Goal: Transaction & Acquisition: Purchase product/service

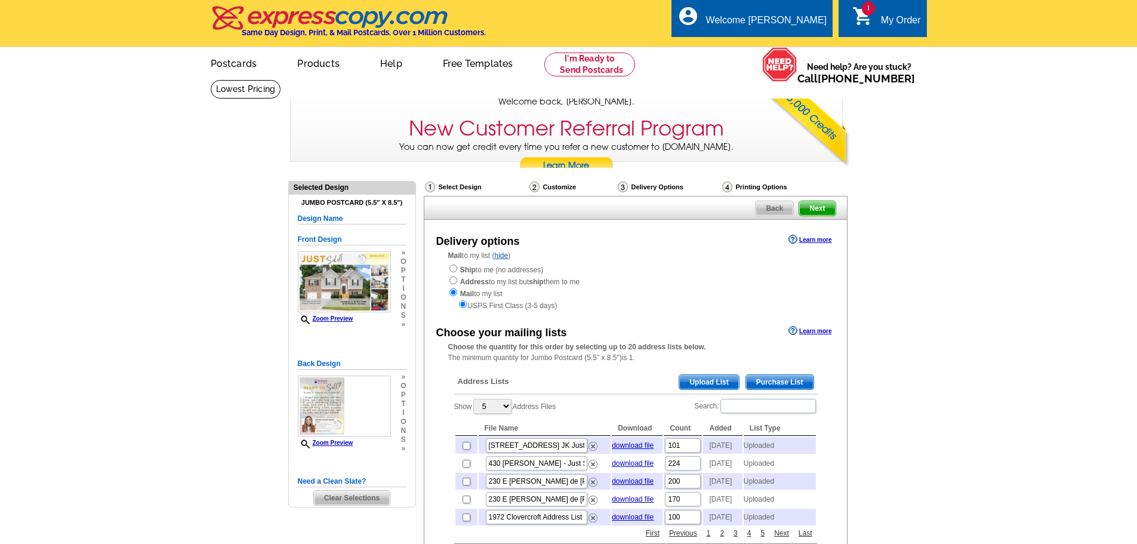
click at [719, 380] on span "Upload List" at bounding box center [708, 382] width 59 height 14
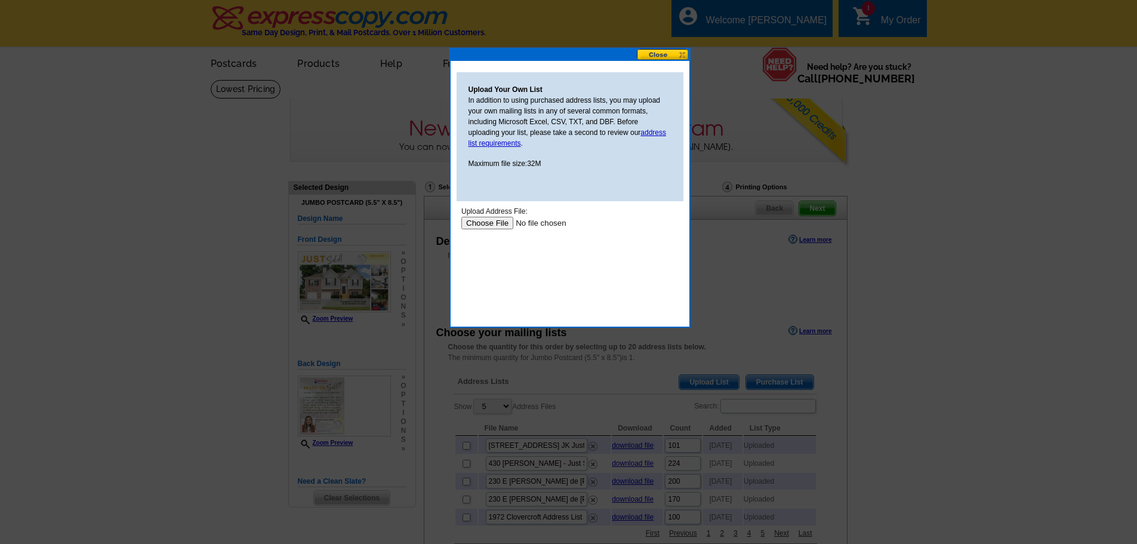
click at [486, 225] on input "file" at bounding box center [536, 223] width 151 height 13
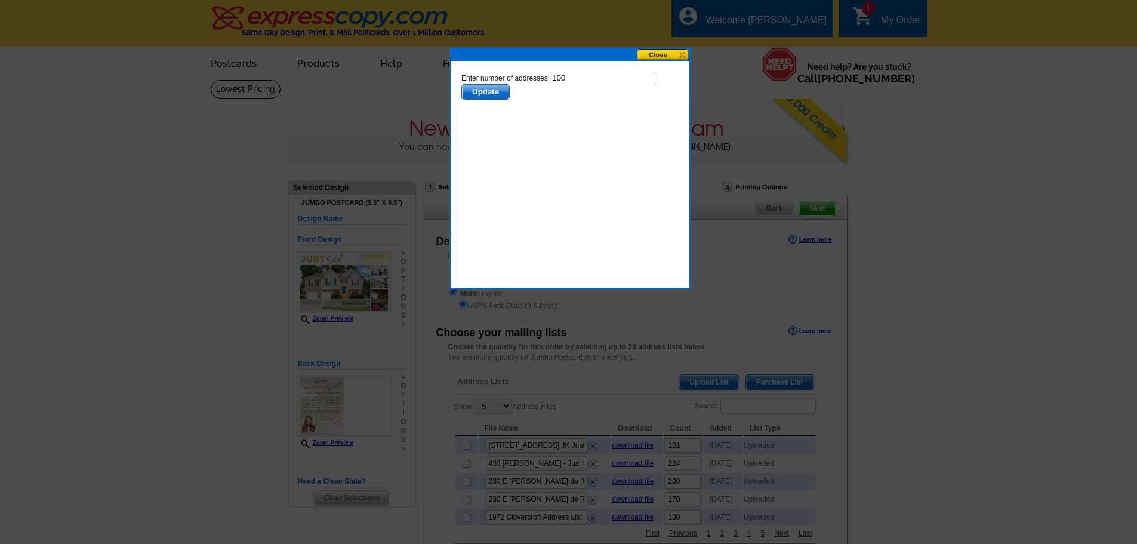
click at [489, 85] on span "Update" at bounding box center [485, 92] width 47 height 14
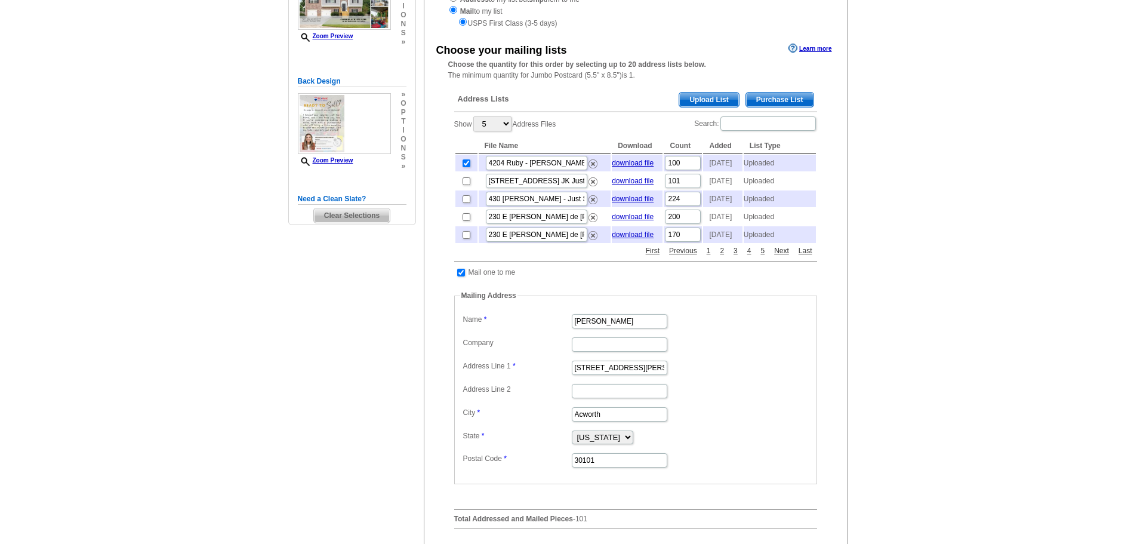
scroll to position [195, 0]
click at [465, 278] on td at bounding box center [461, 272] width 11 height 12
click at [462, 276] on input "checkbox" at bounding box center [461, 272] width 8 height 8
checkbox input "false"
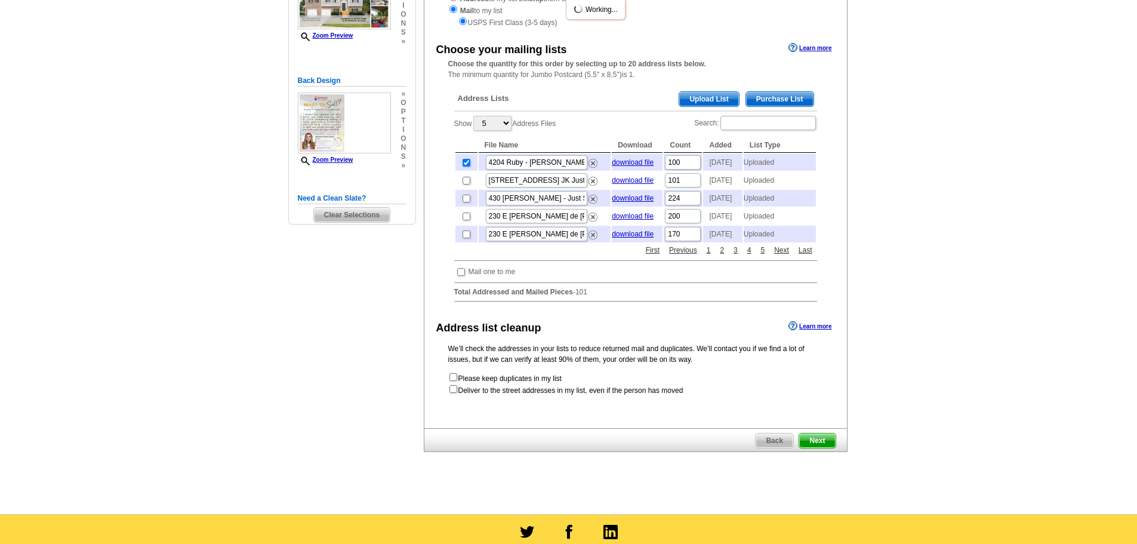
click at [820, 448] on span "Next" at bounding box center [817, 440] width 36 height 14
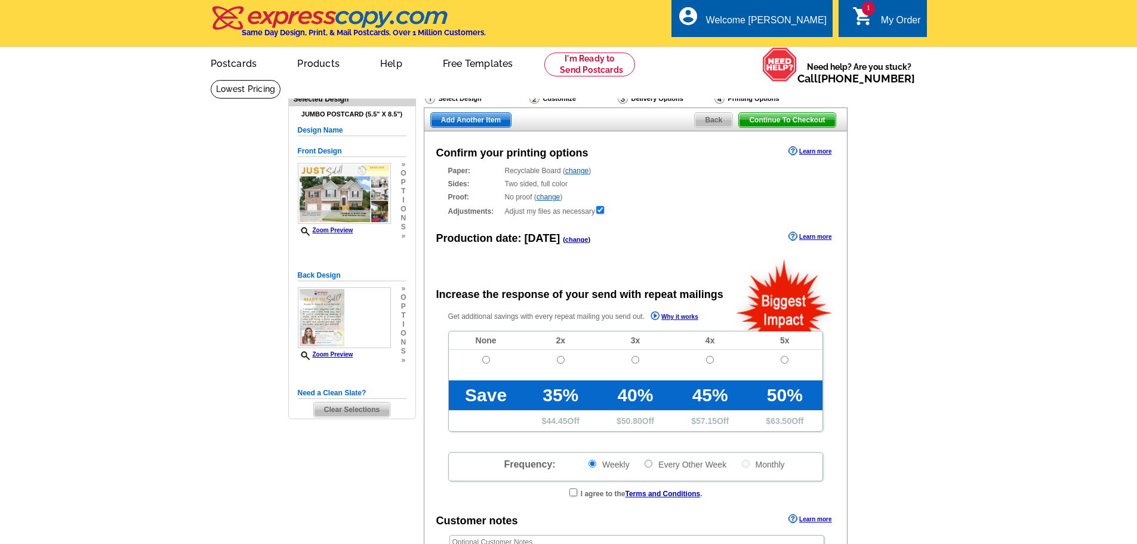
radio input "false"
click at [483, 361] on input "radio" at bounding box center [486, 360] width 8 height 8
radio input "true"
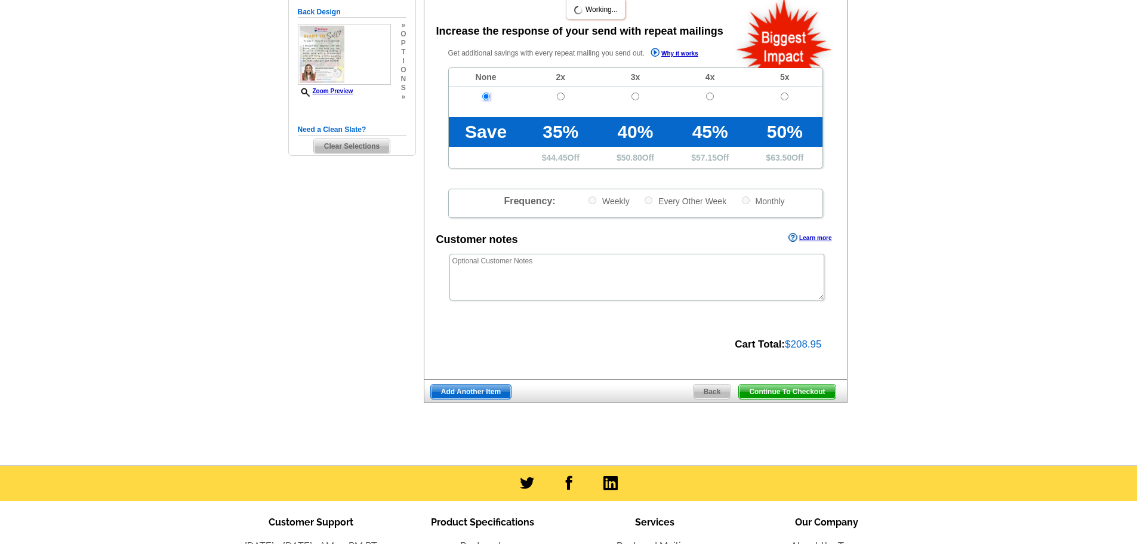
scroll to position [264, 0]
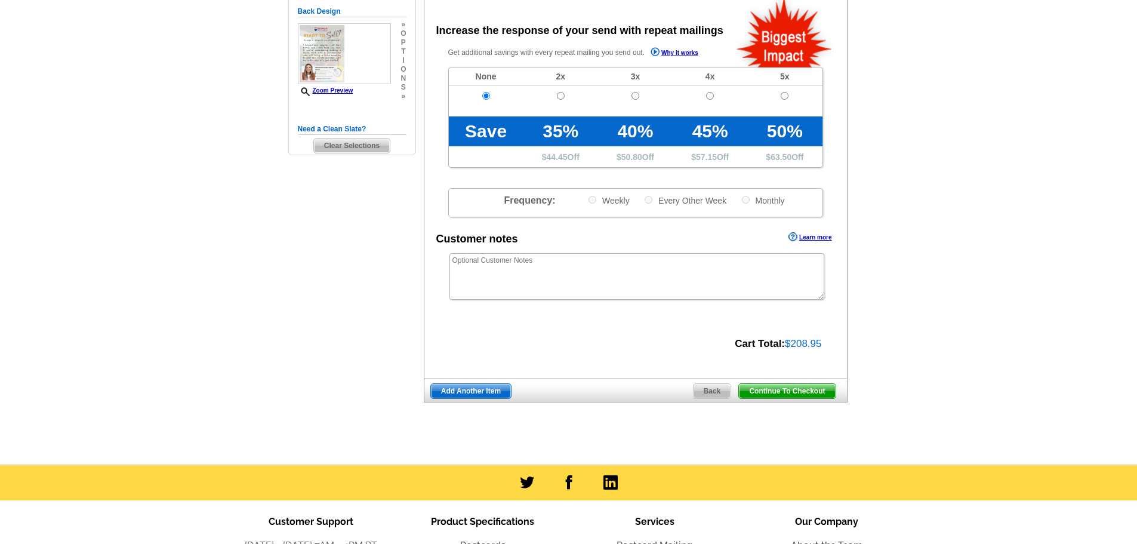
click at [459, 393] on span "Add Another Item" at bounding box center [471, 391] width 80 height 14
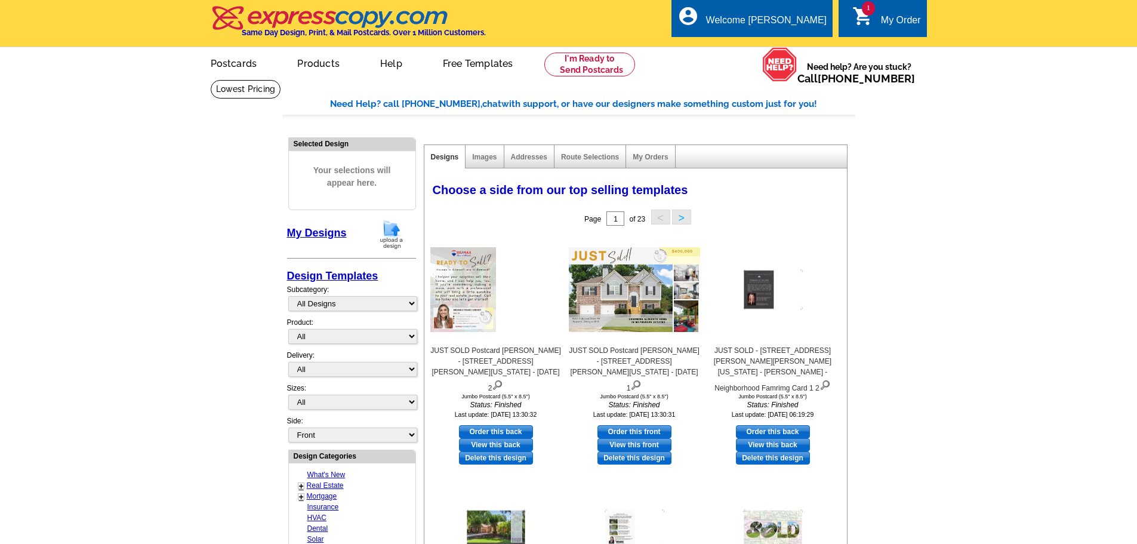
click at [396, 233] on img at bounding box center [391, 234] width 31 height 30
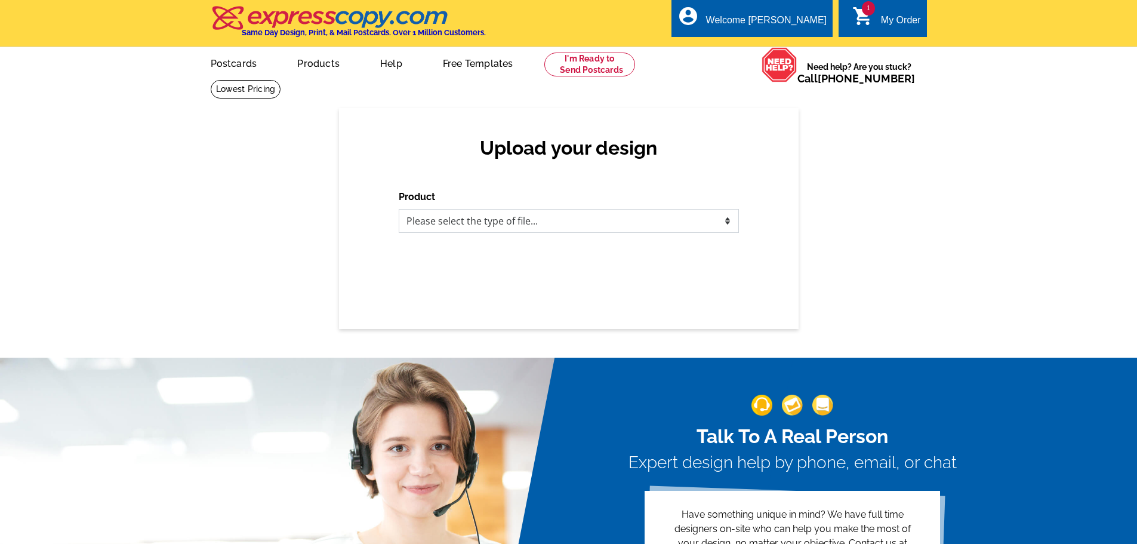
click at [493, 223] on select "Please select the type of file... Postcards Business Cards Letters and flyers G…" at bounding box center [569, 221] width 340 height 24
select select "1"
click at [399, 210] on select "Please select the type of file... Postcards Business Cards Letters and flyers G…" at bounding box center [569, 221] width 340 height 24
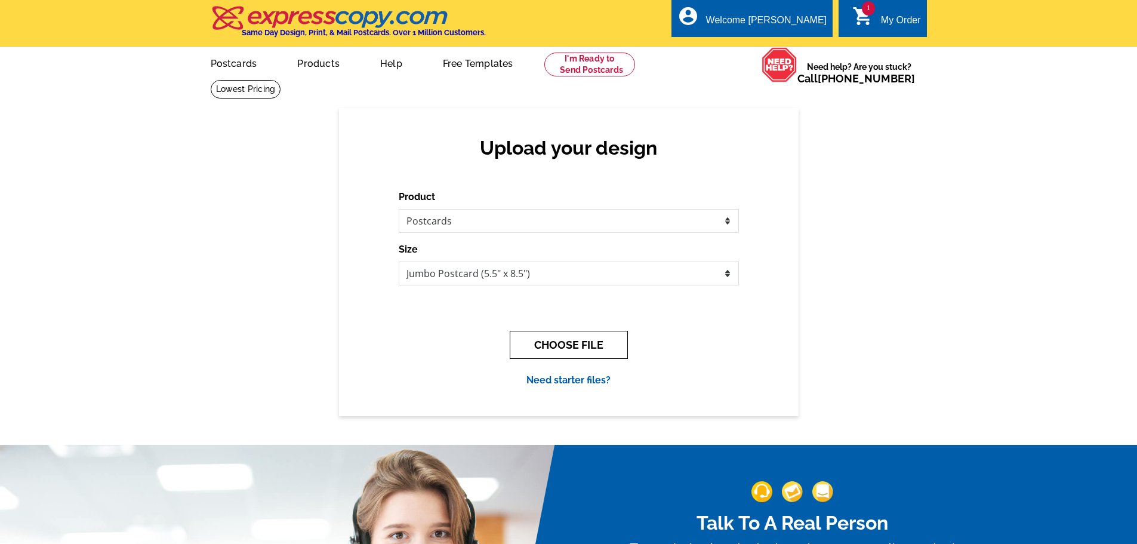
click at [545, 343] on button "CHOOSE FILE" at bounding box center [569, 345] width 118 height 28
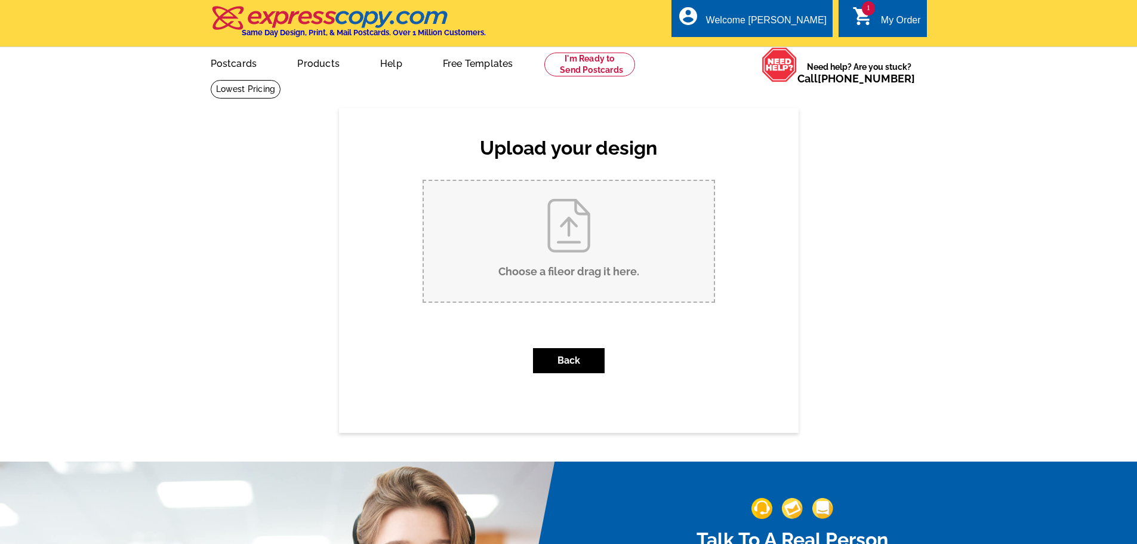
click at [527, 236] on input "Choose a file or drag it here ." at bounding box center [569, 241] width 290 height 121
type input "C:\fakepath\Jacki Gould & Kristi Mueller - 3289 Oak Drive Lawrenceville, Georgi…"
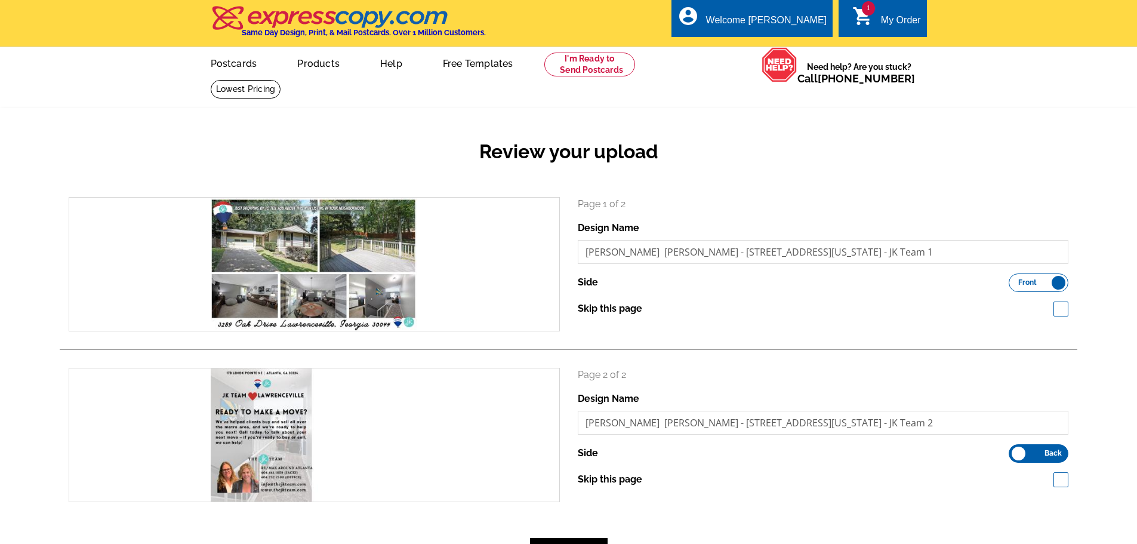
scroll to position [160, 0]
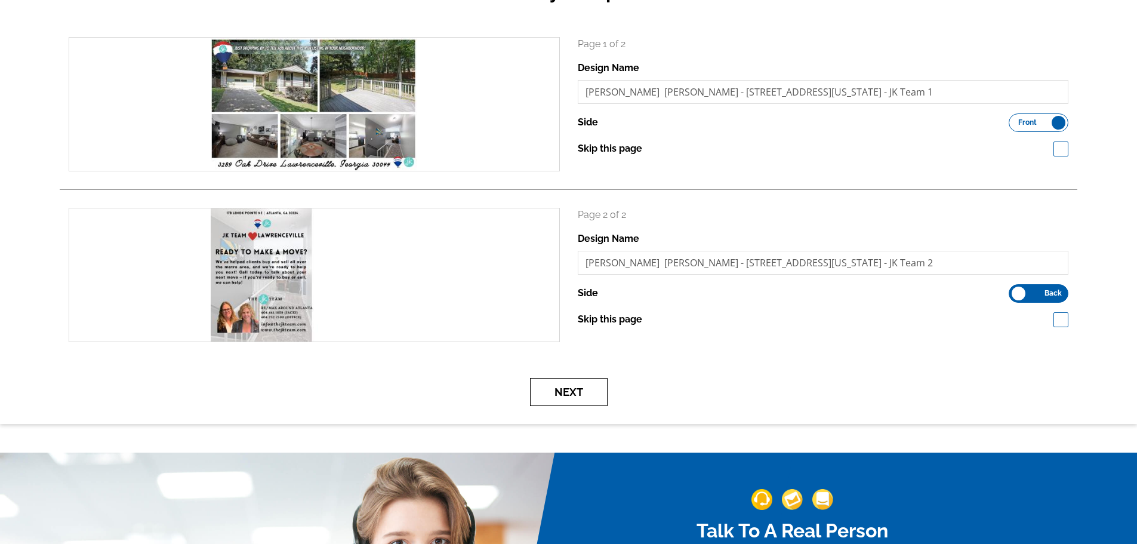
click at [573, 398] on button "Next" at bounding box center [569, 392] width 78 height 28
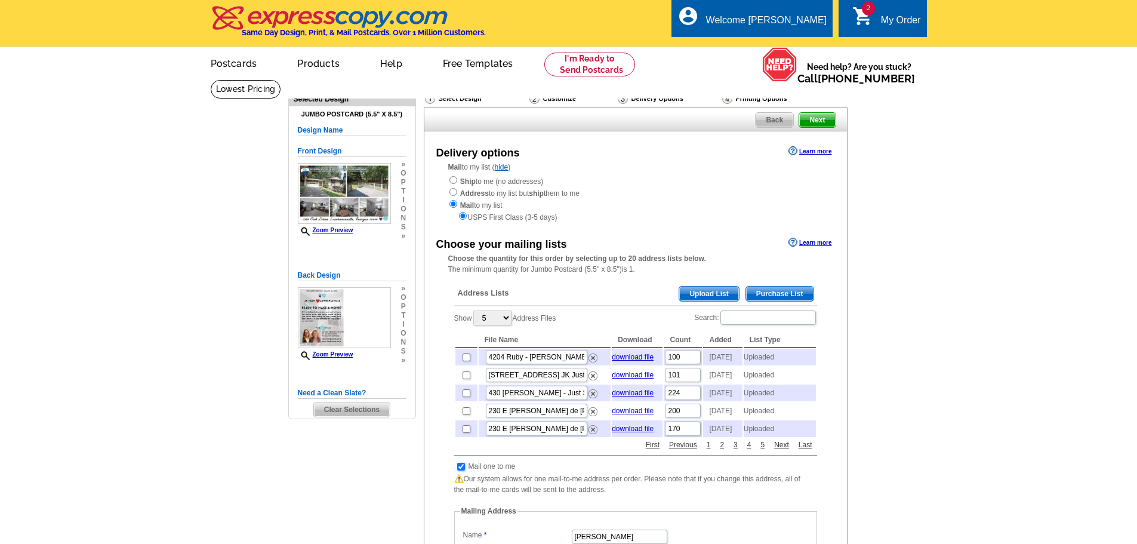
click at [460, 470] on input "checkbox" at bounding box center [461, 467] width 8 height 8
checkbox input "false"
click at [694, 296] on span "Upload List" at bounding box center [708, 294] width 59 height 14
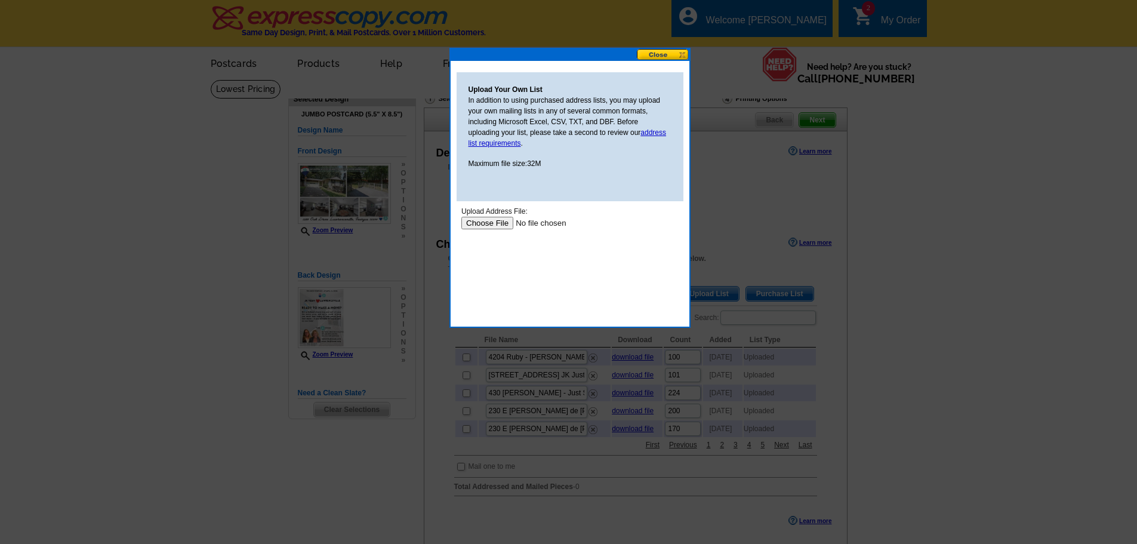
click at [487, 224] on input "file" at bounding box center [536, 223] width 151 height 13
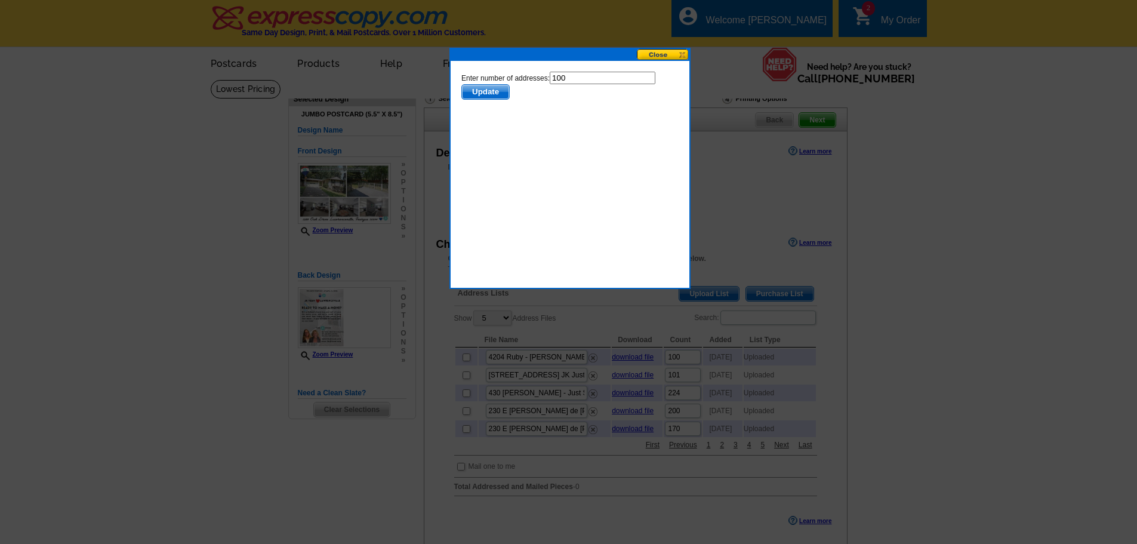
click at [491, 90] on span "Update" at bounding box center [485, 92] width 47 height 14
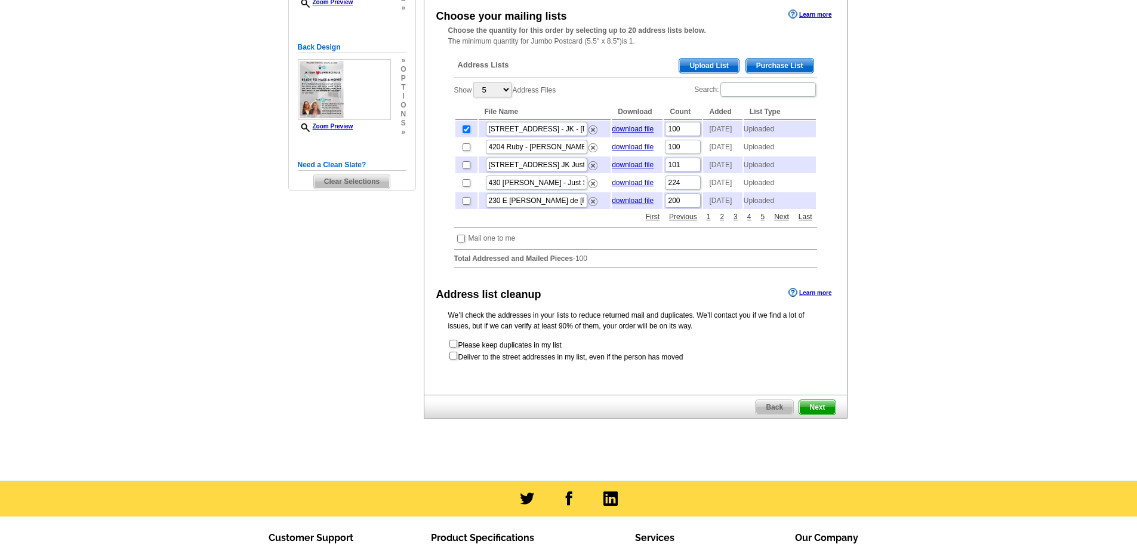
scroll to position [229, 0]
click at [813, 414] on span "Next" at bounding box center [817, 406] width 36 height 14
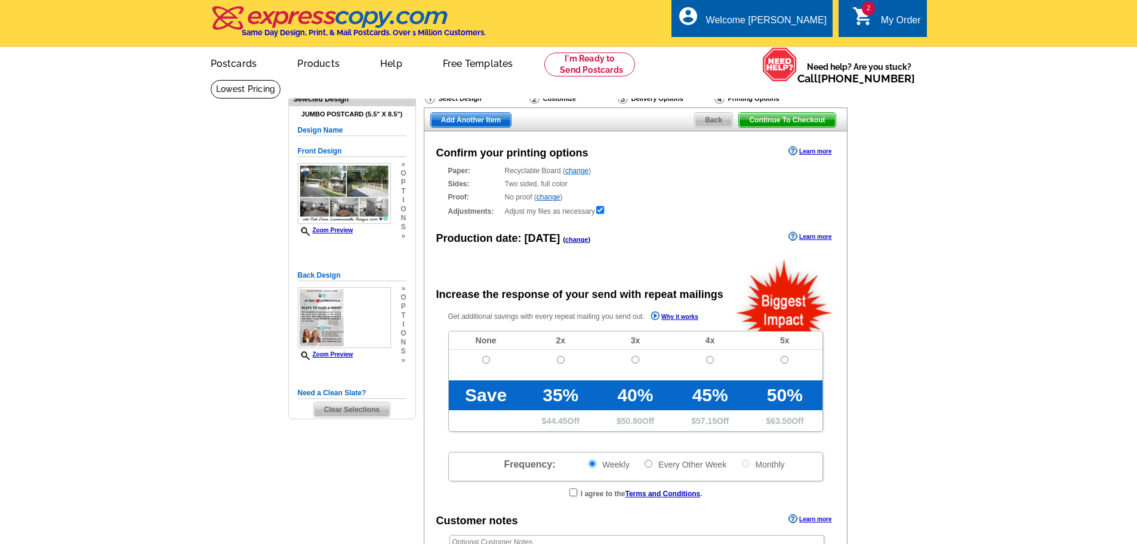
radio input "false"
click at [486, 358] on input "radio" at bounding box center [486, 360] width 8 height 8
radio input "true"
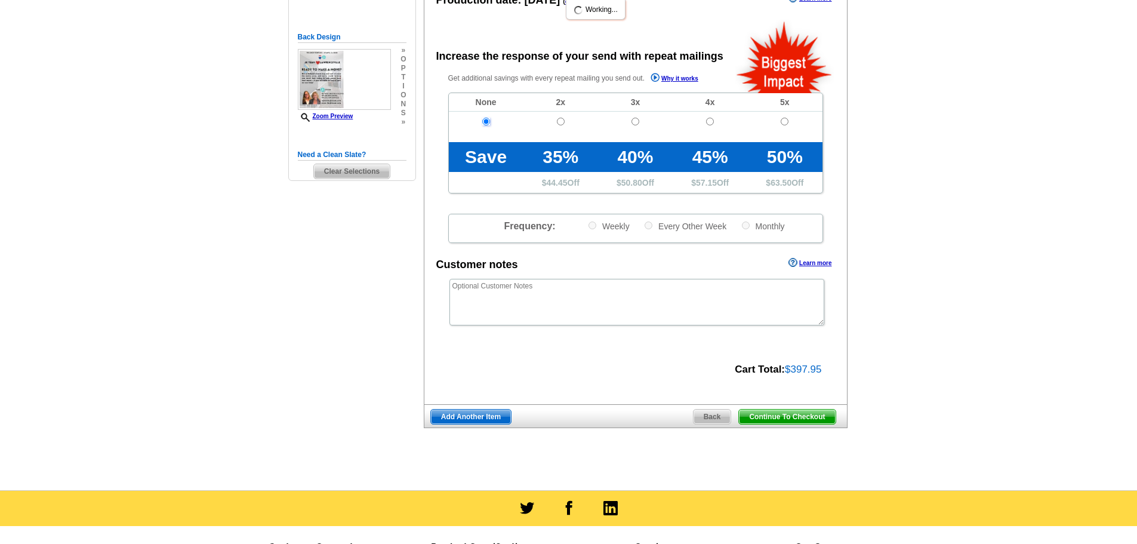
scroll to position [239, 0]
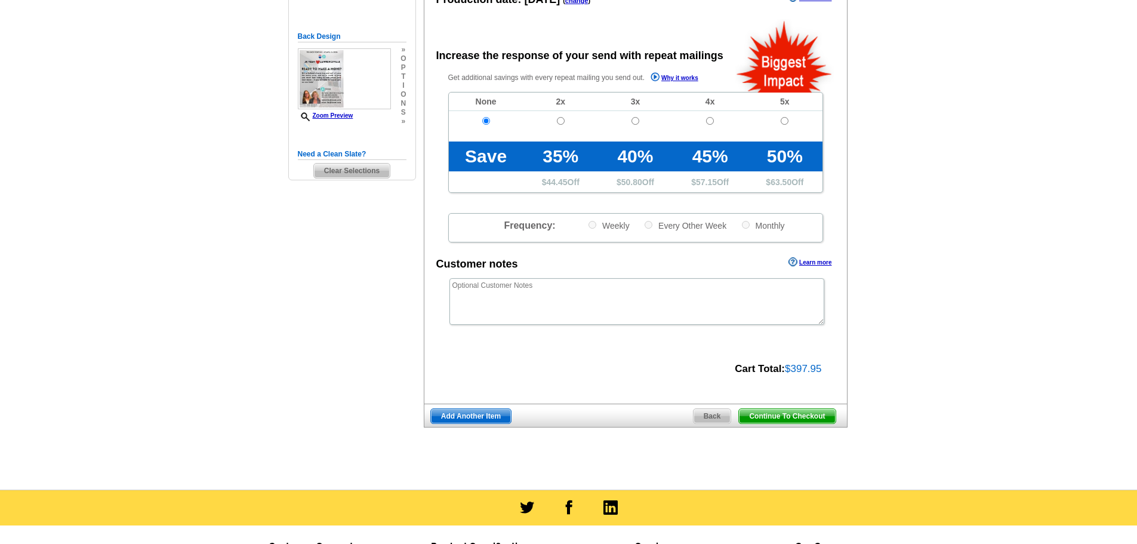
click at [461, 417] on span "Add Another Item" at bounding box center [471, 416] width 80 height 14
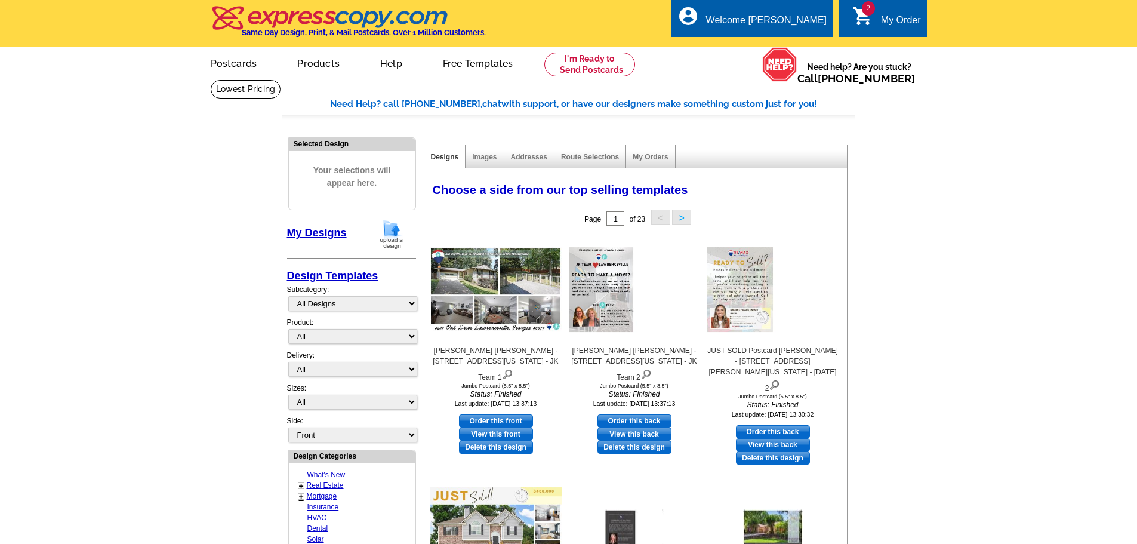
click at [389, 232] on img at bounding box center [391, 234] width 31 height 30
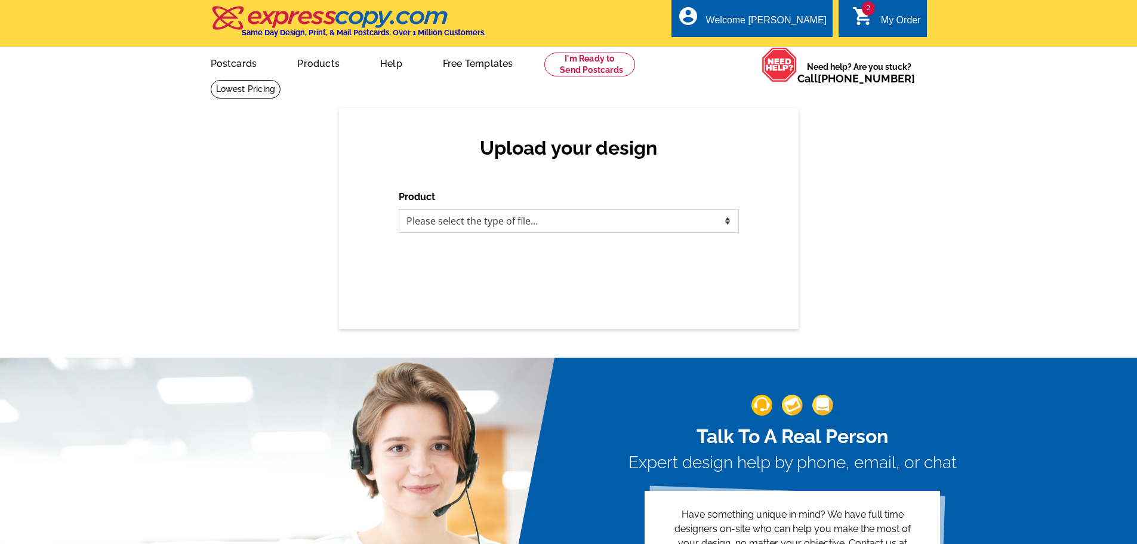
click at [545, 221] on select "Please select the type of file... Postcards Business Cards Letters and flyers G…" at bounding box center [569, 221] width 340 height 24
select select "1"
click at [399, 210] on select "Please select the type of file... Postcards Business Cards Letters and flyers G…" at bounding box center [569, 221] width 340 height 24
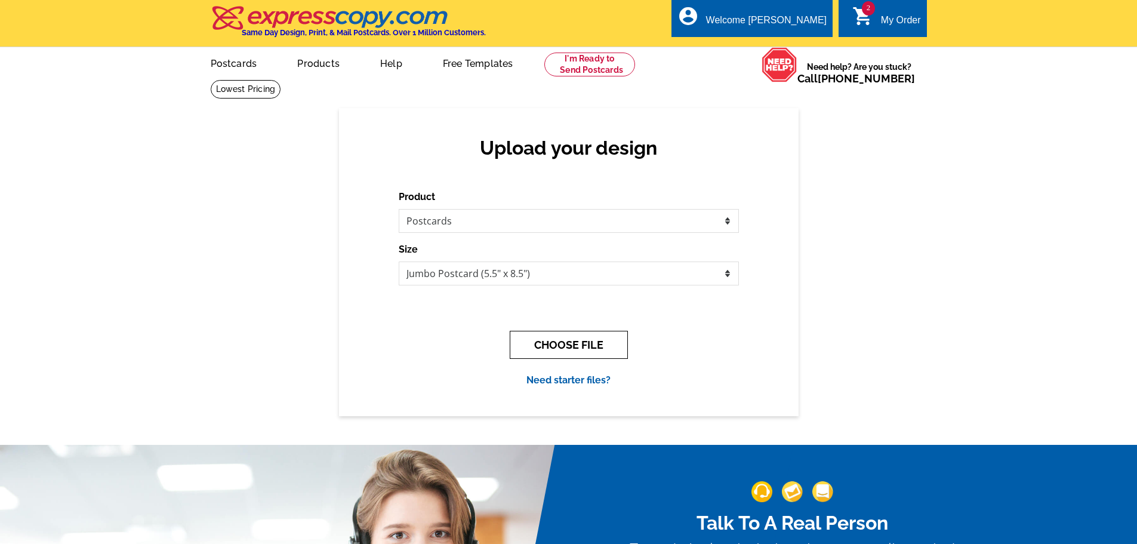
click at [564, 341] on button "CHOOSE FILE" at bounding box center [569, 345] width 118 height 28
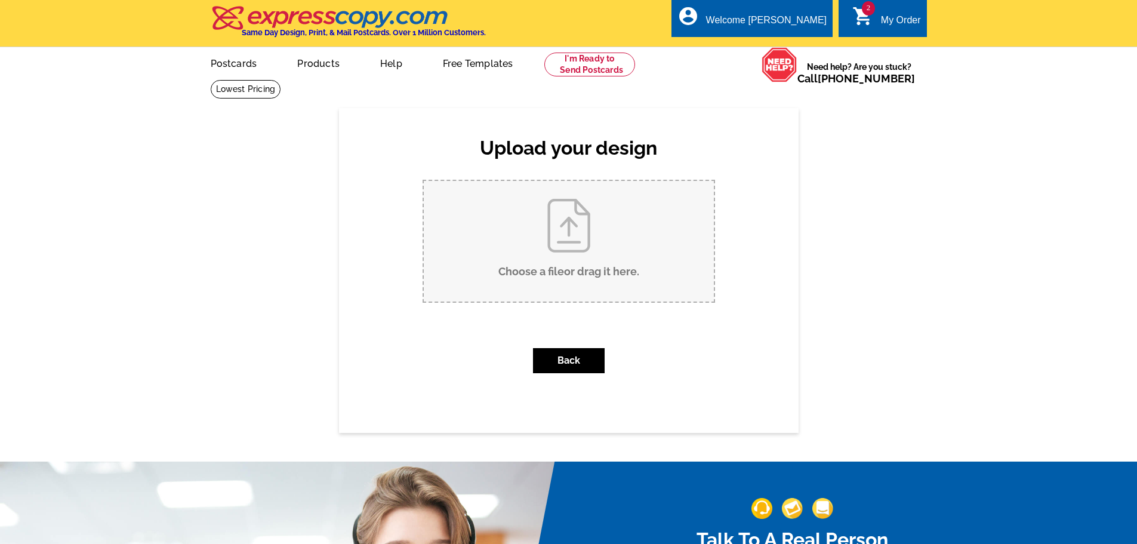
click at [549, 223] on input "Choose a file or drag it here ." at bounding box center [569, 241] width 290 height 121
type input "C:\fakepath\Copy of [PERSON_NAME] & [PERSON_NAME] - [STREET_ADDRESS][PERSON_NAM…"
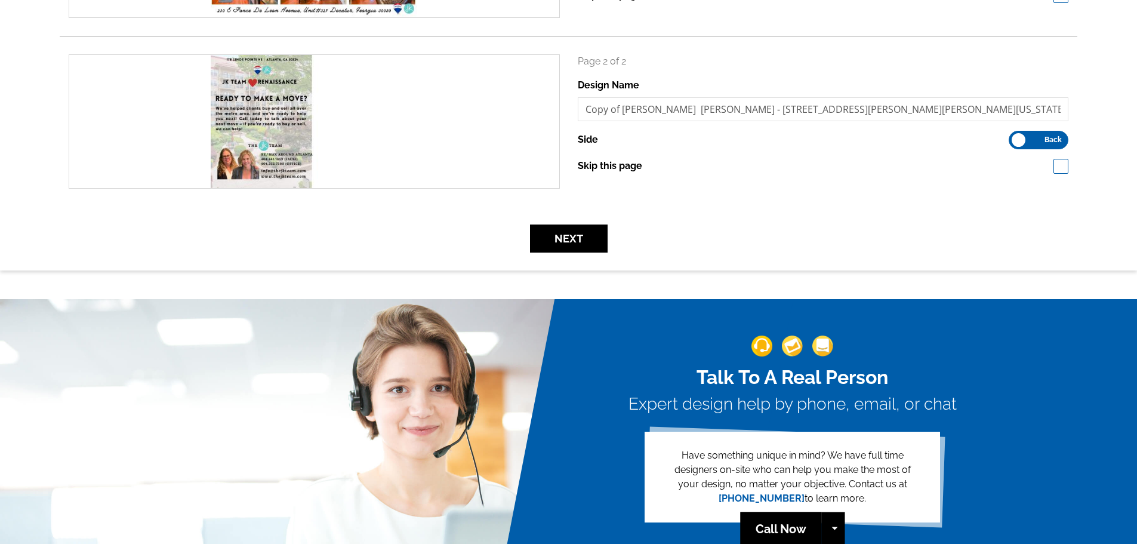
scroll to position [314, 0]
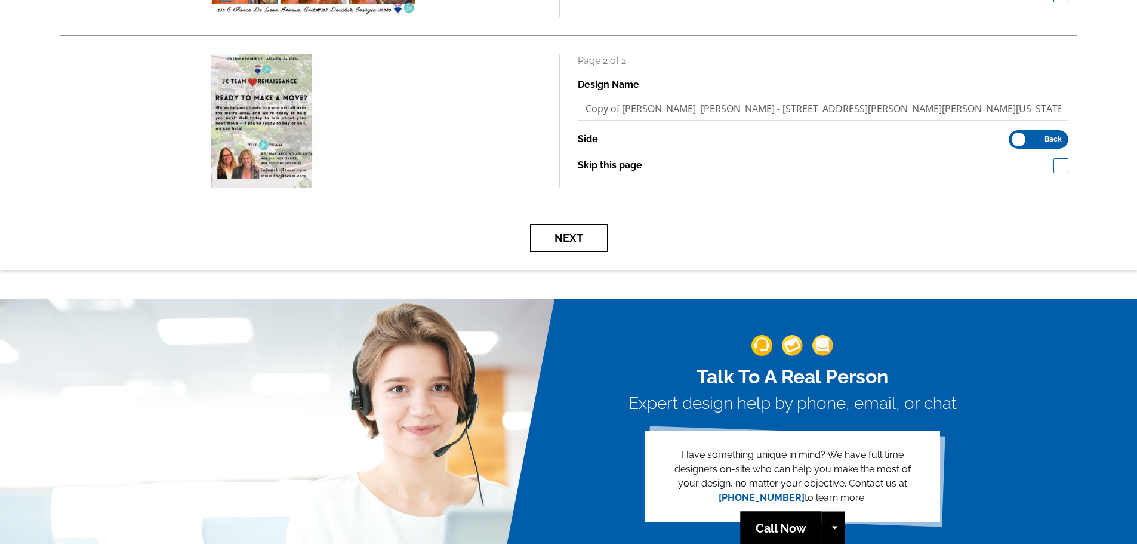
click at [564, 241] on button "Next" at bounding box center [569, 238] width 78 height 28
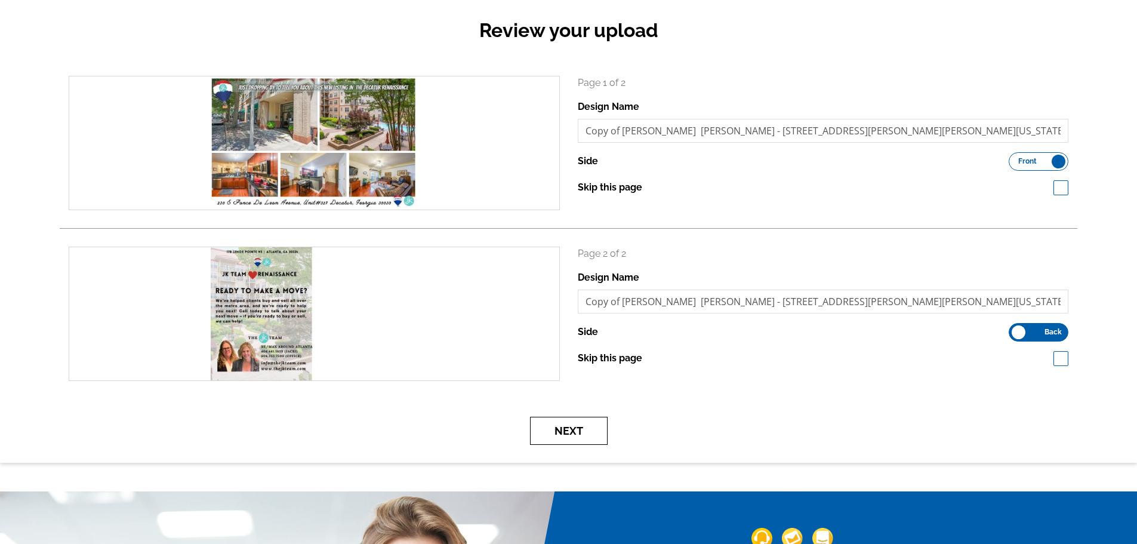
scroll to position [121, 0]
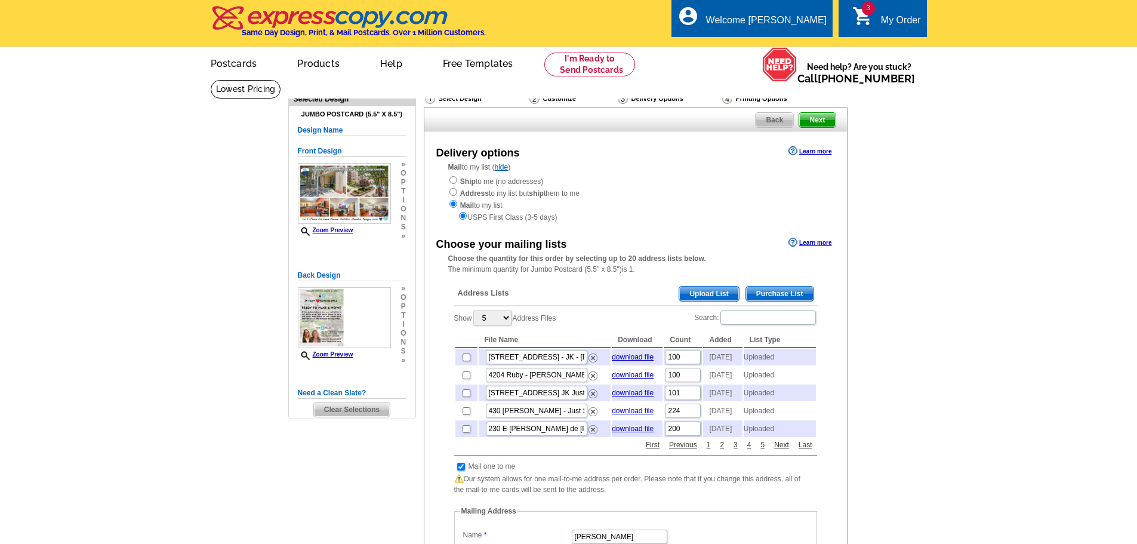
click at [459, 470] on input "checkbox" at bounding box center [461, 467] width 8 height 8
checkbox input "false"
click at [466, 433] on input "checkbox" at bounding box center [467, 429] width 8 height 8
checkbox input "true"
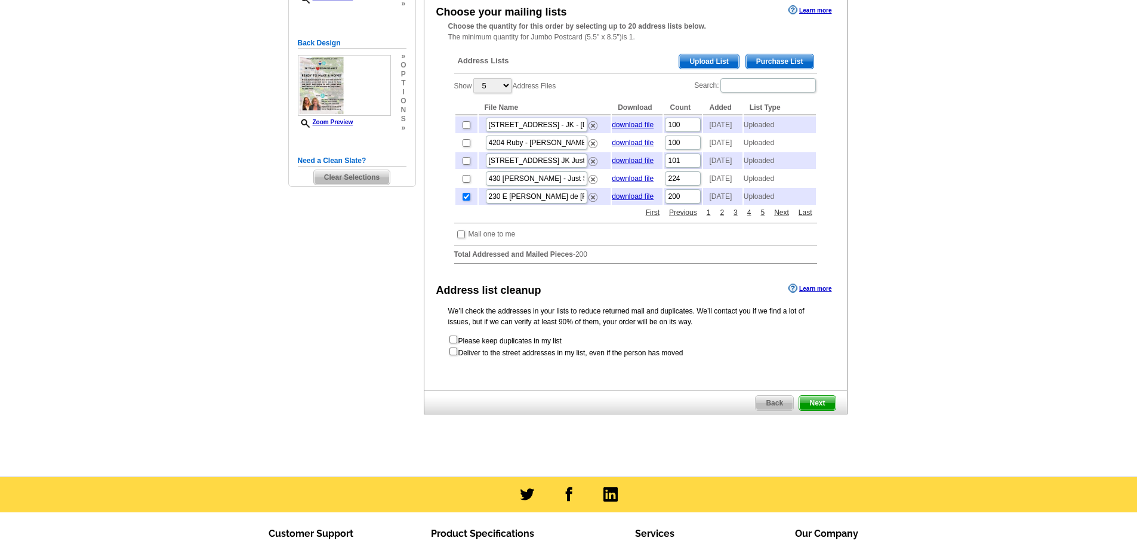
scroll to position [233, 0]
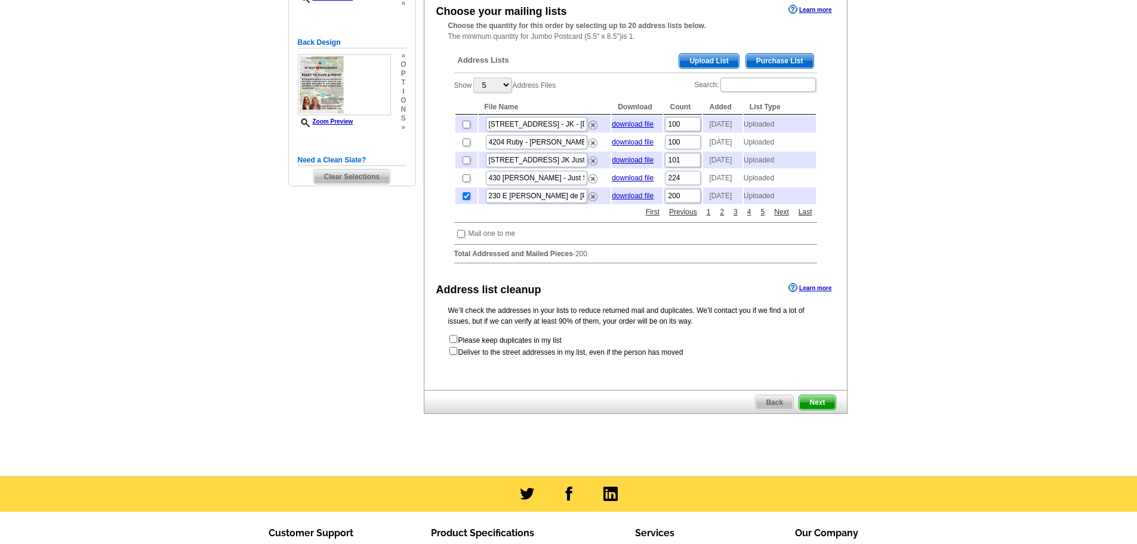
click at [817, 410] on span "Next" at bounding box center [817, 402] width 36 height 14
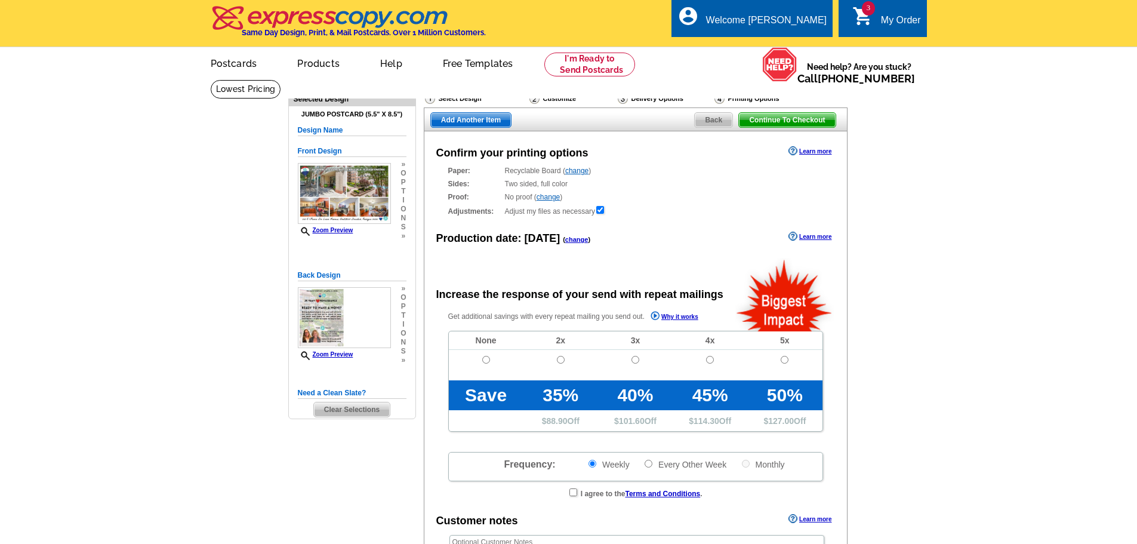
radio input "false"
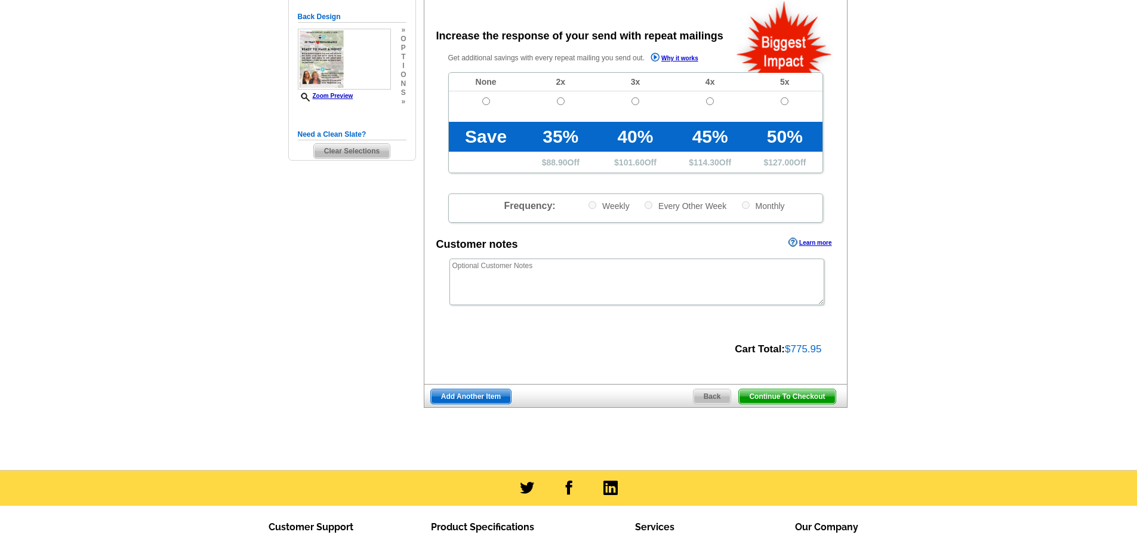
scroll to position [259, 0]
click at [787, 401] on span "Continue To Checkout" at bounding box center [787, 396] width 96 height 14
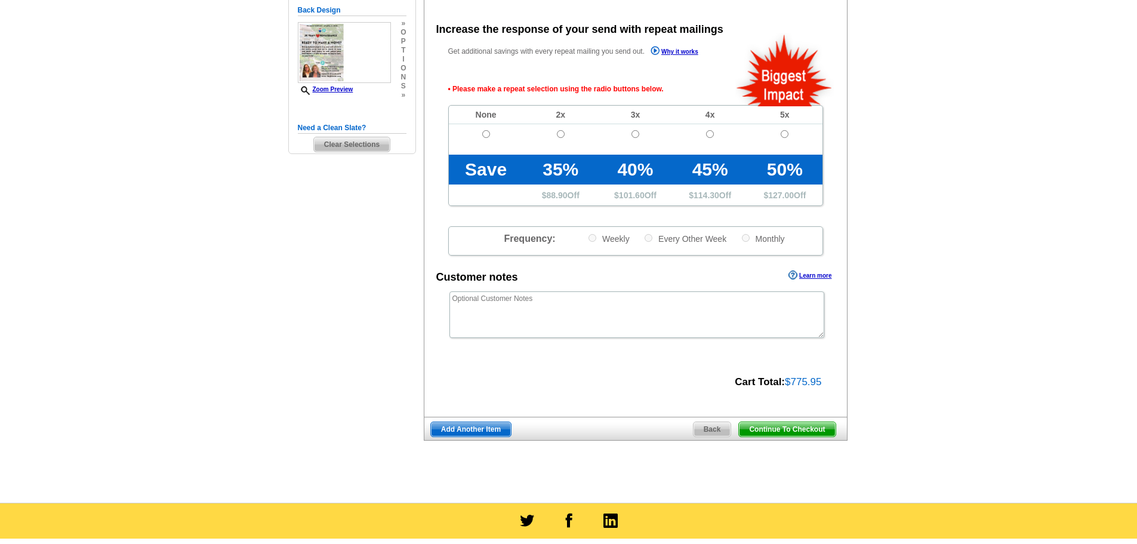
scroll to position [267, 0]
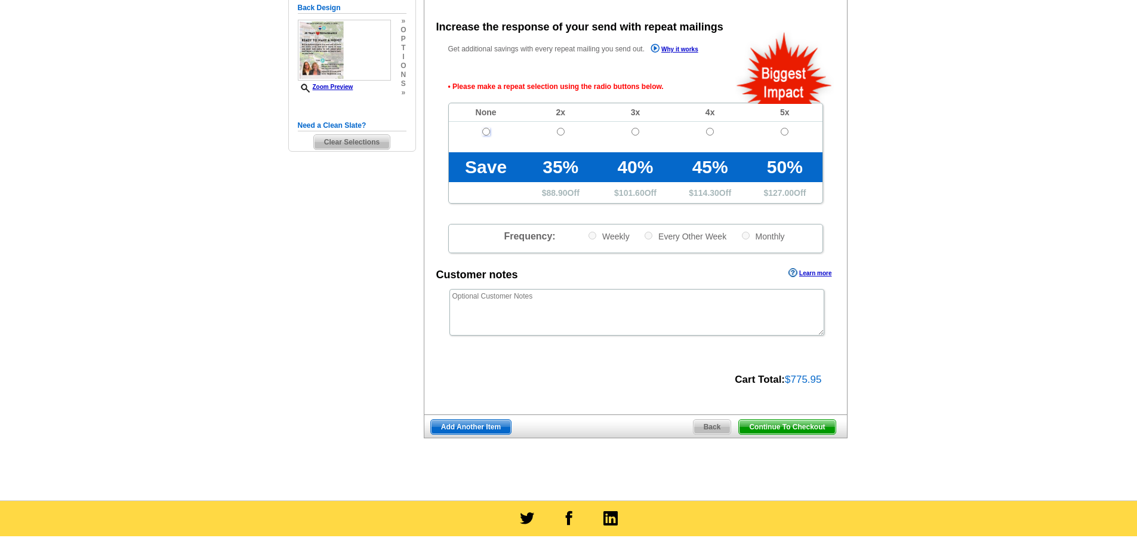
click at [487, 136] on input "radio" at bounding box center [486, 132] width 8 height 8
radio input "true"
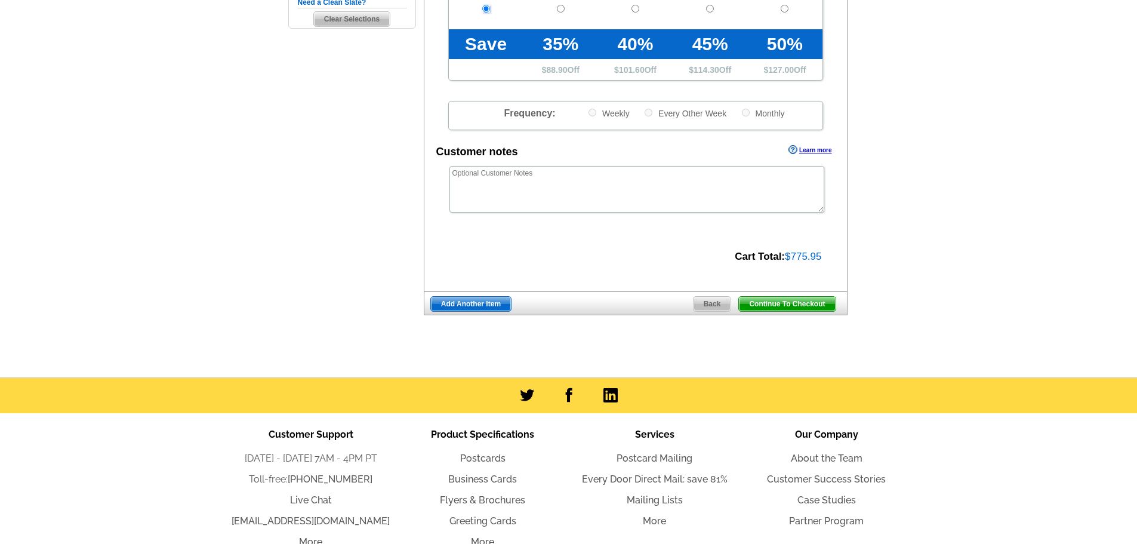
scroll to position [399, 0]
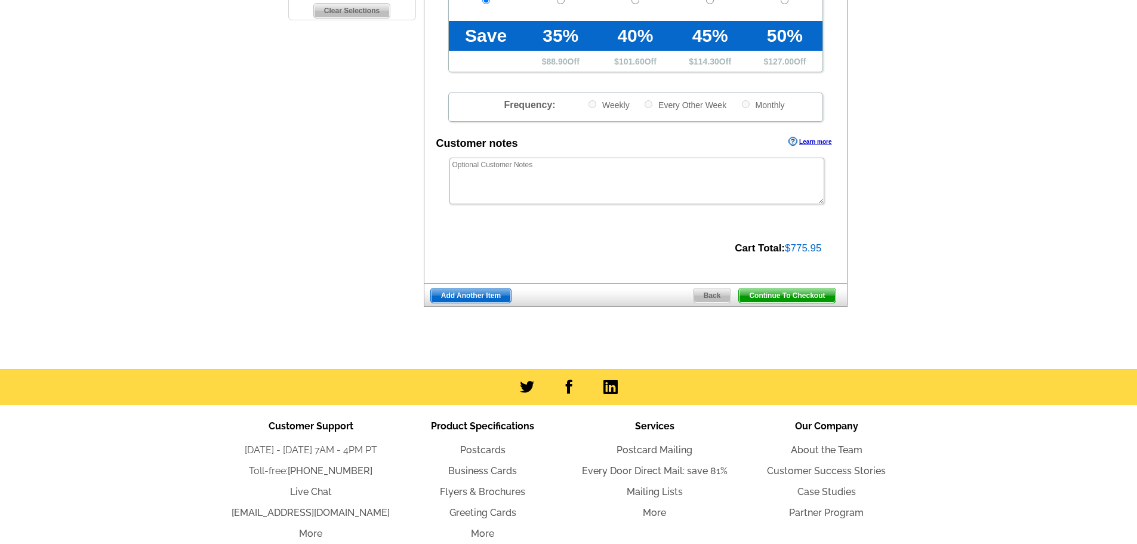
click at [785, 295] on span "Continue To Checkout" at bounding box center [787, 295] width 96 height 14
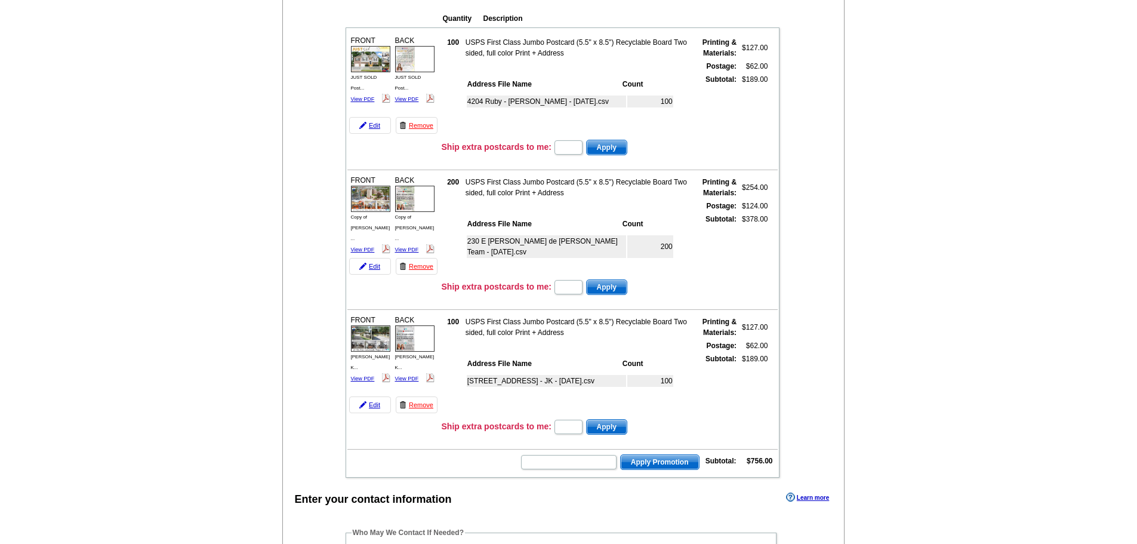
scroll to position [139, 0]
click at [375, 269] on link "Edit" at bounding box center [370, 265] width 42 height 17
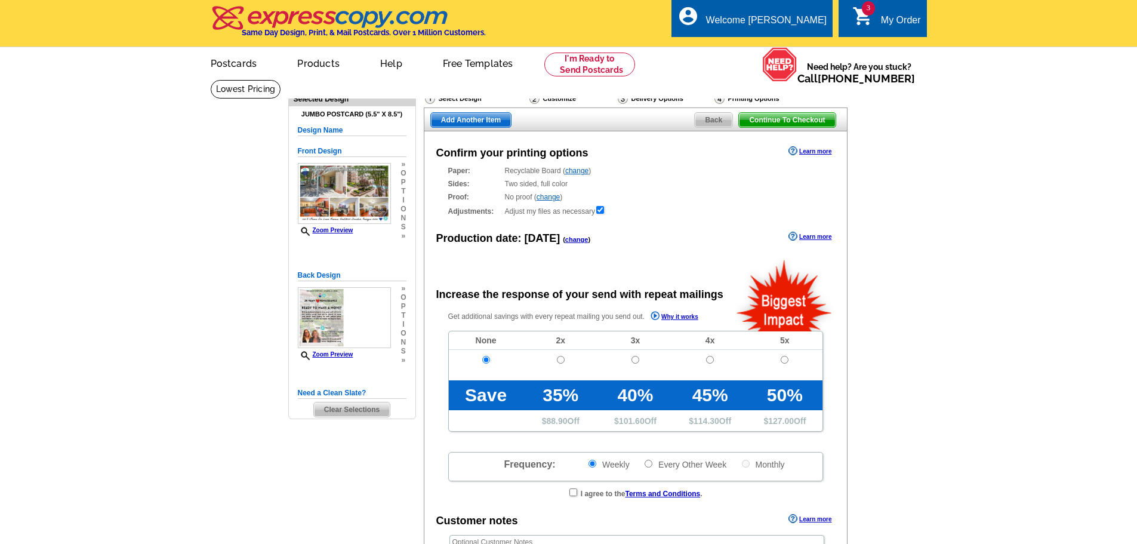
radio input "false"
click at [648, 100] on div "Delivery Options" at bounding box center [665, 100] width 97 height 15
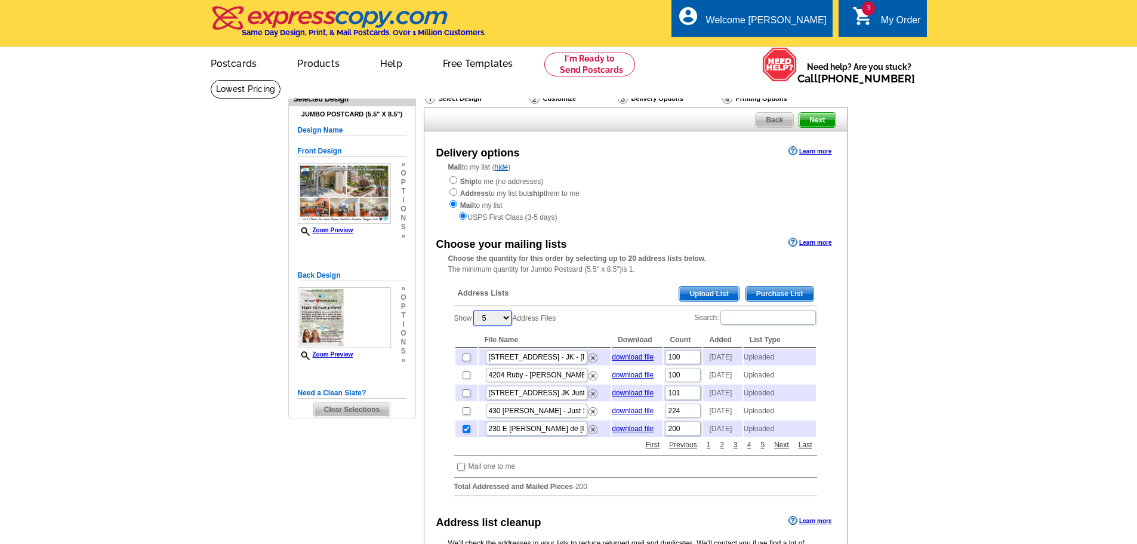
click at [501, 314] on select "5 10 25 50 100" at bounding box center [492, 317] width 38 height 15
select select "100"
click at [475, 312] on select "5 10 25 50 100" at bounding box center [492, 317] width 38 height 15
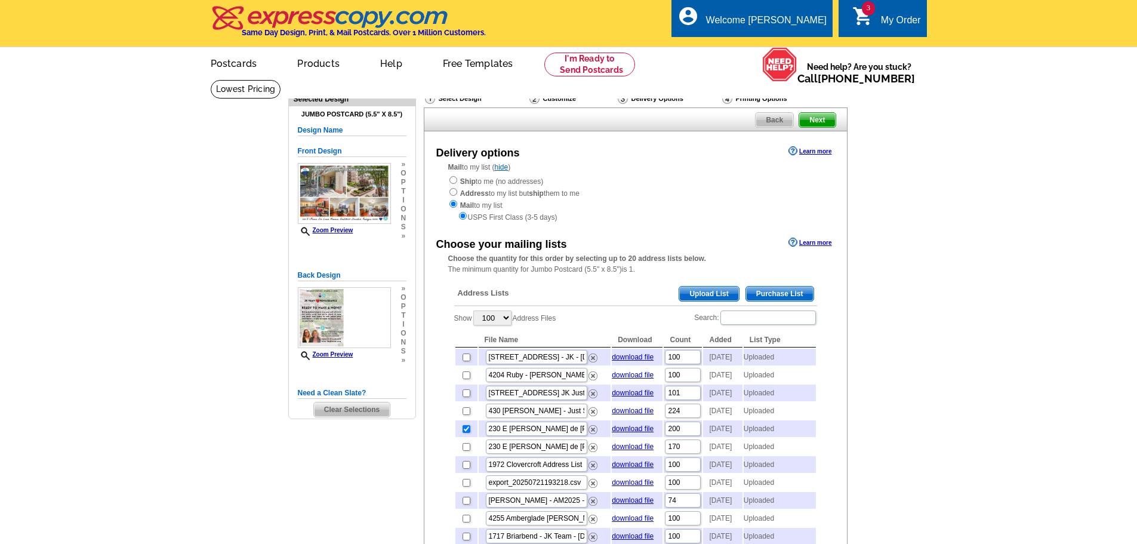
click at [466, 437] on td at bounding box center [467, 428] width 22 height 17
click at [467, 433] on input "checkbox" at bounding box center [467, 429] width 8 height 8
checkbox input "false"
click at [761, 322] on input "Search:" at bounding box center [769, 317] width 96 height 14
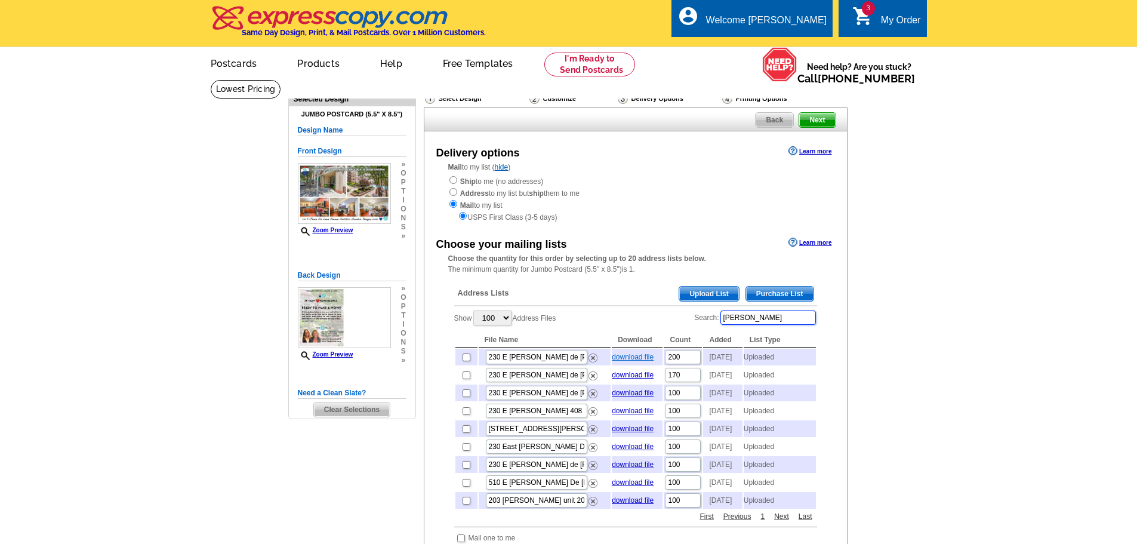
type input "[PERSON_NAME]"
click at [629, 358] on link "download file" at bounding box center [633, 357] width 42 height 8
click at [700, 294] on span "Upload List" at bounding box center [708, 294] width 59 height 14
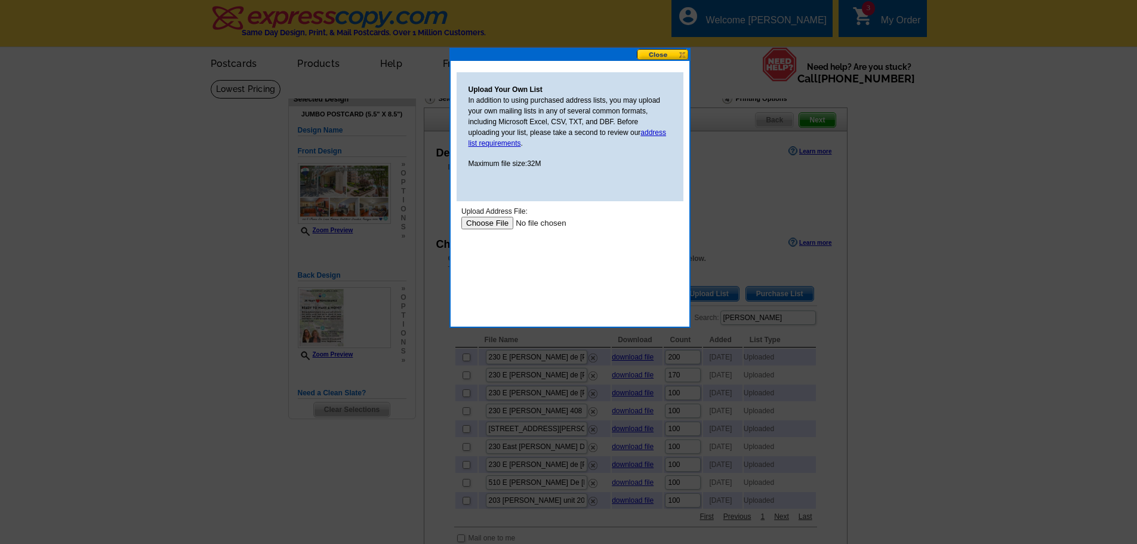
click at [479, 223] on input "file" at bounding box center [536, 223] width 151 height 13
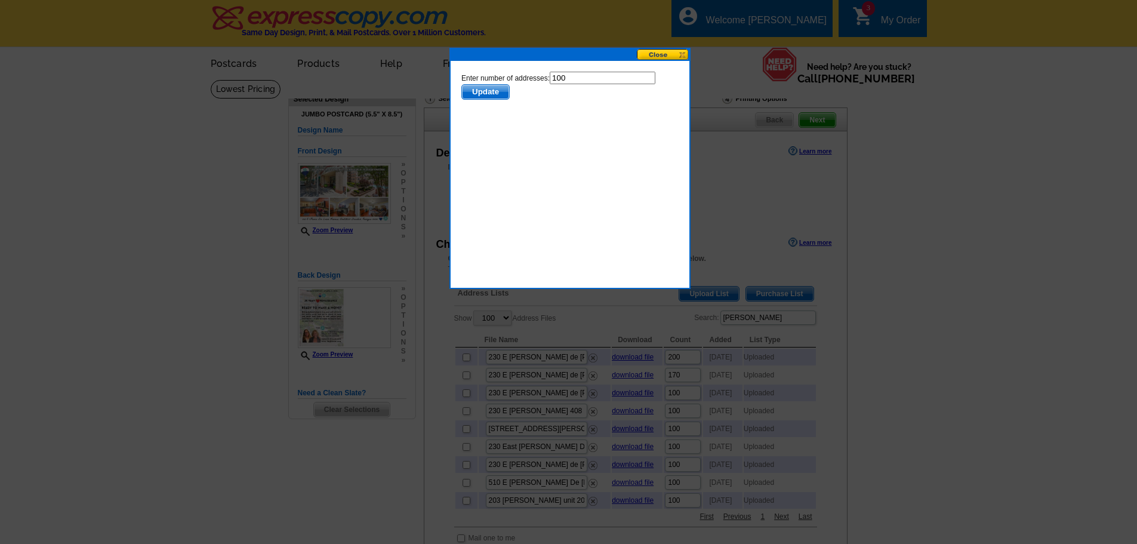
click at [485, 90] on span "Update" at bounding box center [485, 92] width 47 height 14
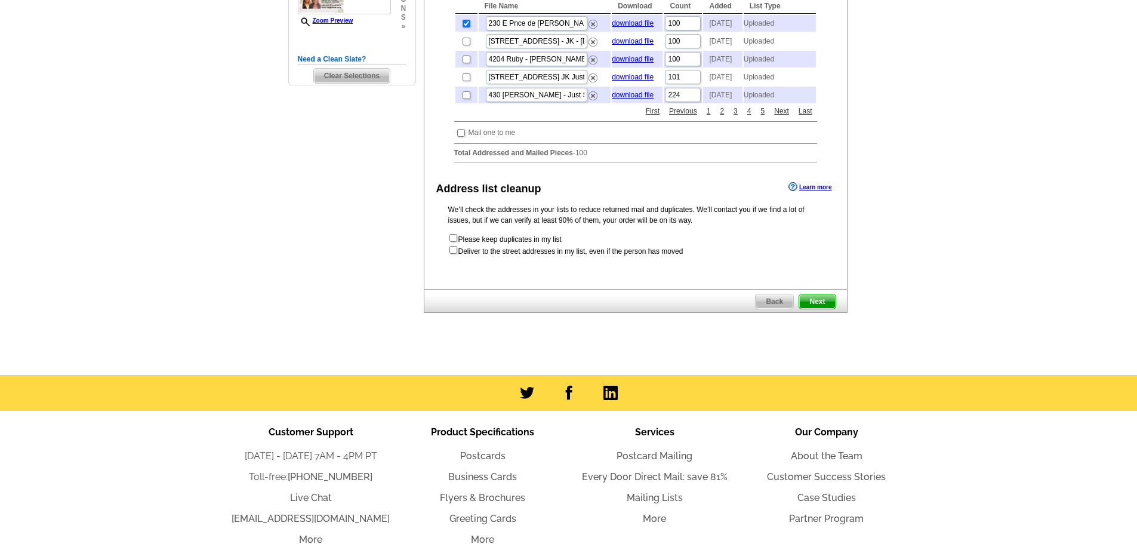
scroll to position [336, 0]
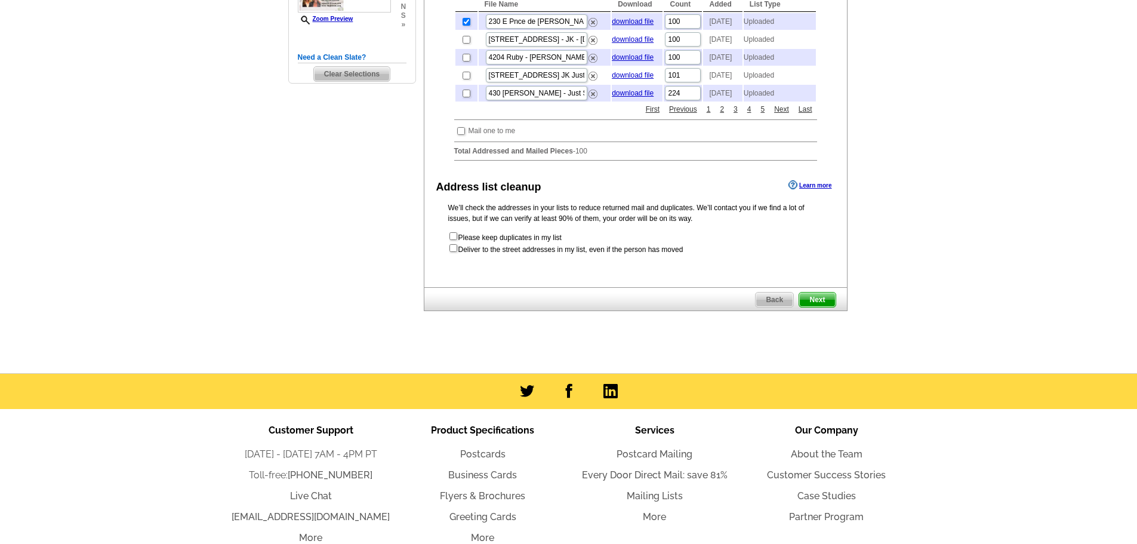
click at [817, 307] on span "Next" at bounding box center [817, 300] width 36 height 14
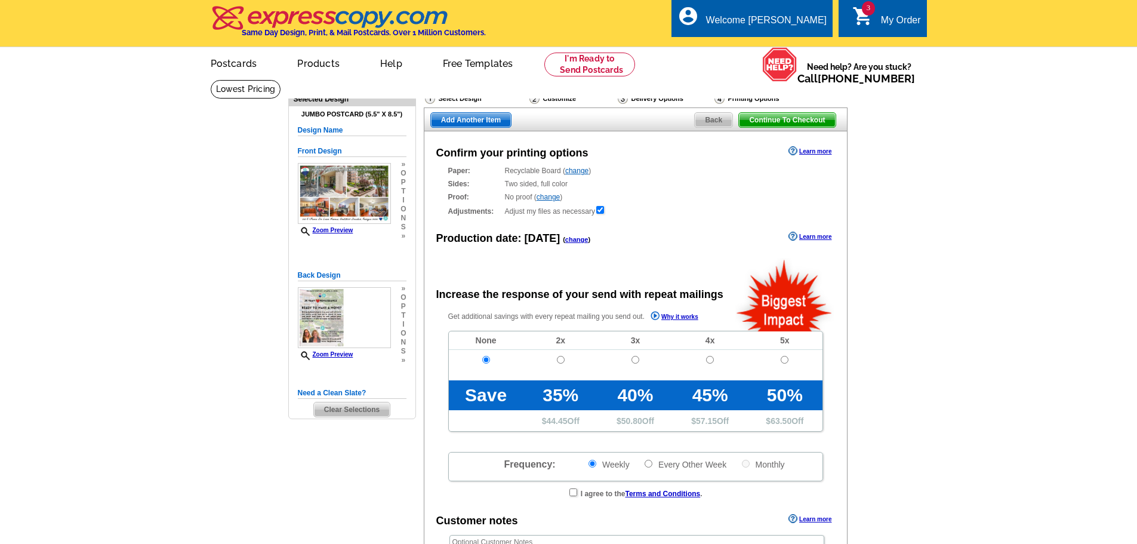
radio input "false"
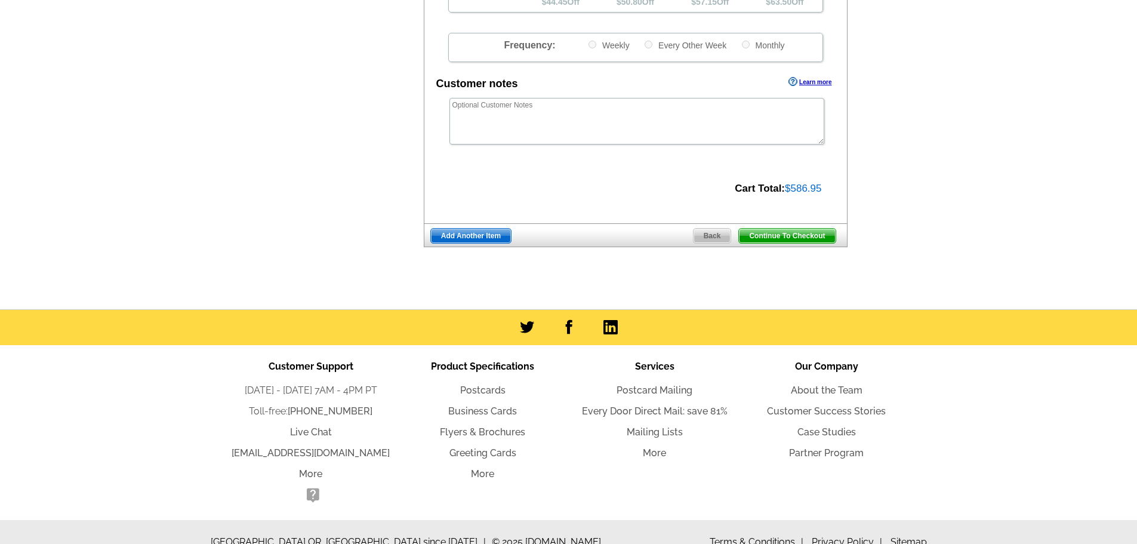
scroll to position [421, 0]
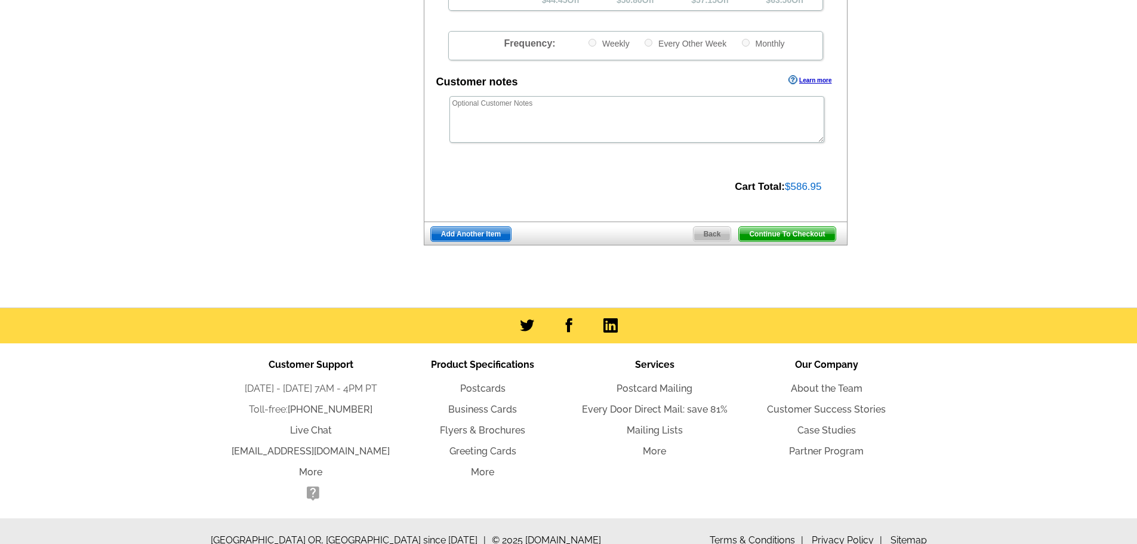
click at [790, 234] on span "Continue To Checkout" at bounding box center [787, 234] width 96 height 14
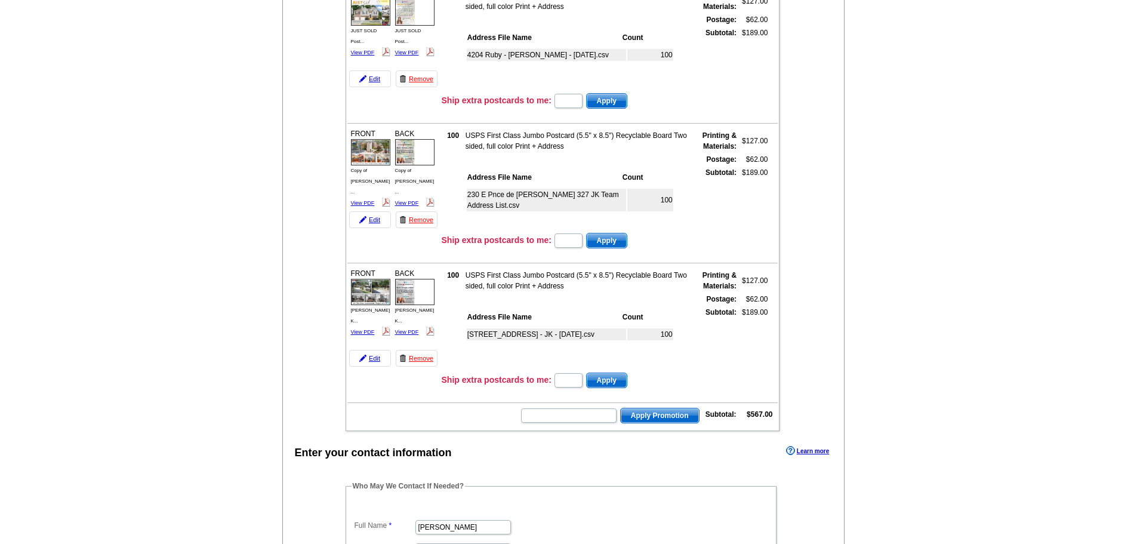
scroll to position [185, 0]
click at [556, 415] on input "text" at bounding box center [569, 415] width 96 height 14
type input "CC2330"
click at [671, 413] on span "Apply Promotion" at bounding box center [660, 415] width 78 height 14
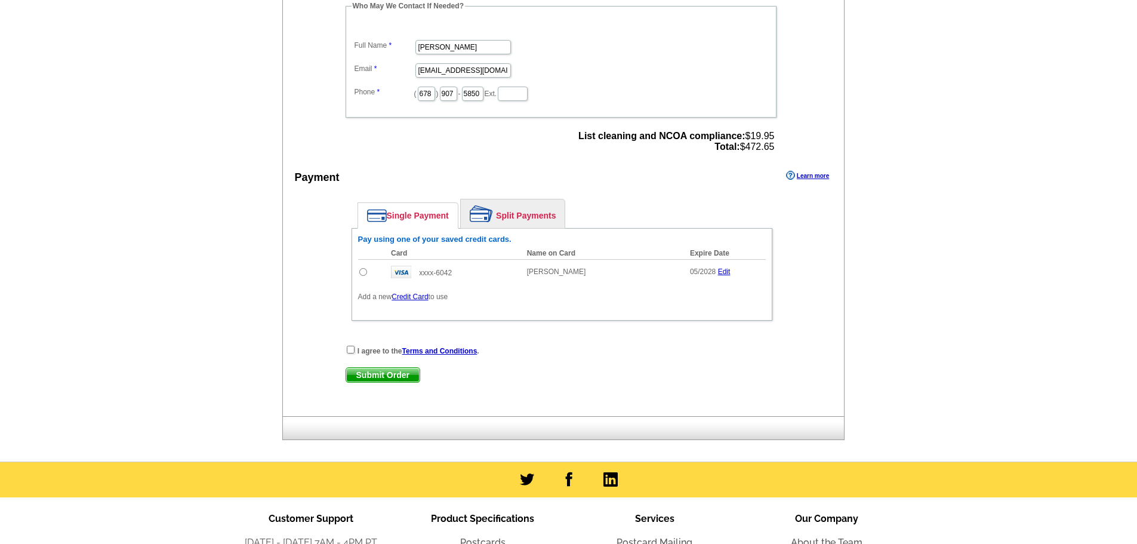
scroll to position [703, 0]
click at [363, 269] on input "radio" at bounding box center [363, 271] width 8 height 8
radio input "true"
click at [349, 348] on input "checkbox" at bounding box center [351, 349] width 8 height 8
checkbox input "true"
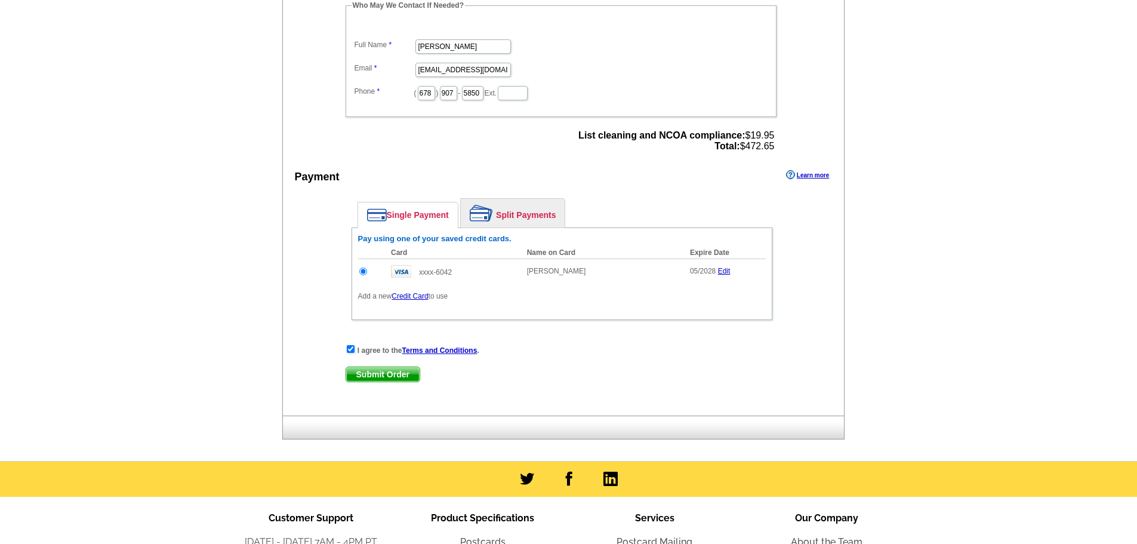
click at [369, 377] on span "Submit Order" at bounding box center [382, 374] width 73 height 14
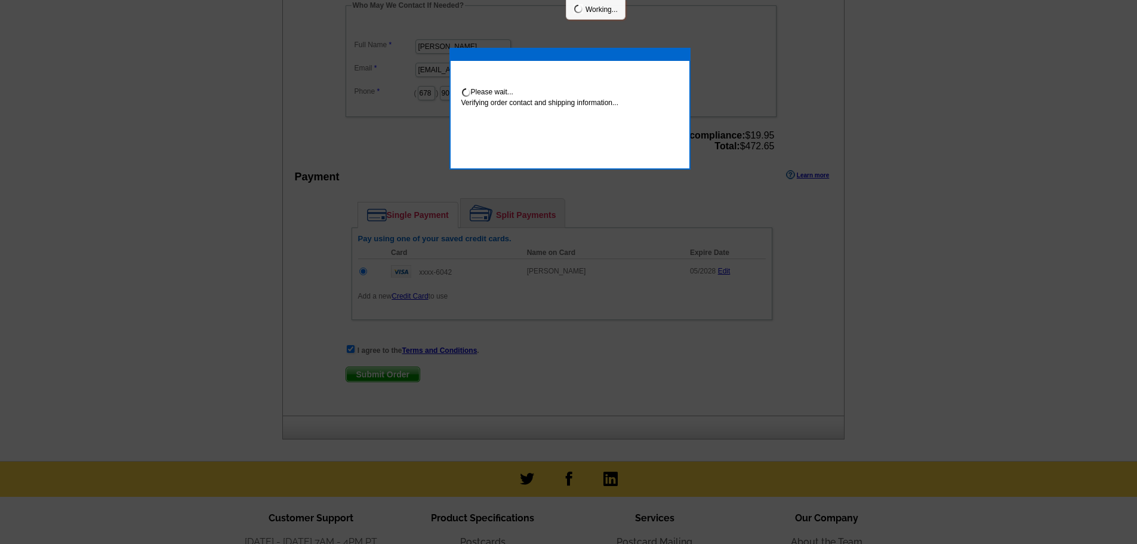
scroll to position [699, 0]
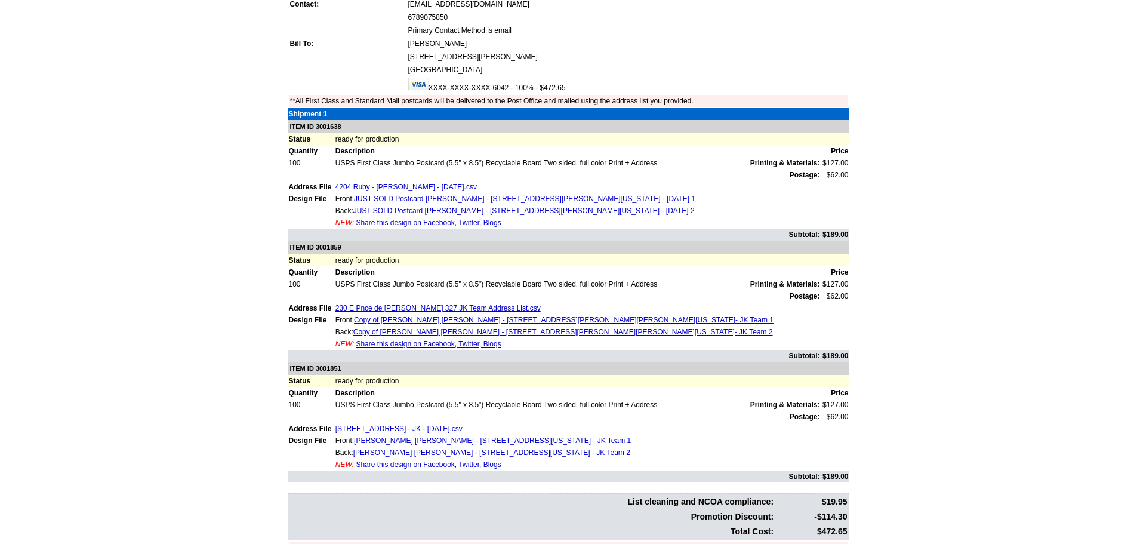
scroll to position [312, 0]
click at [420, 322] on link "Copy of [PERSON_NAME] [PERSON_NAME] - [STREET_ADDRESS][PERSON_NAME][PERSON_NAME…" at bounding box center [564, 319] width 420 height 8
click at [429, 333] on link "Copy of [PERSON_NAME] [PERSON_NAME] - [STREET_ADDRESS][PERSON_NAME][PERSON_NAME…" at bounding box center [563, 331] width 420 height 8
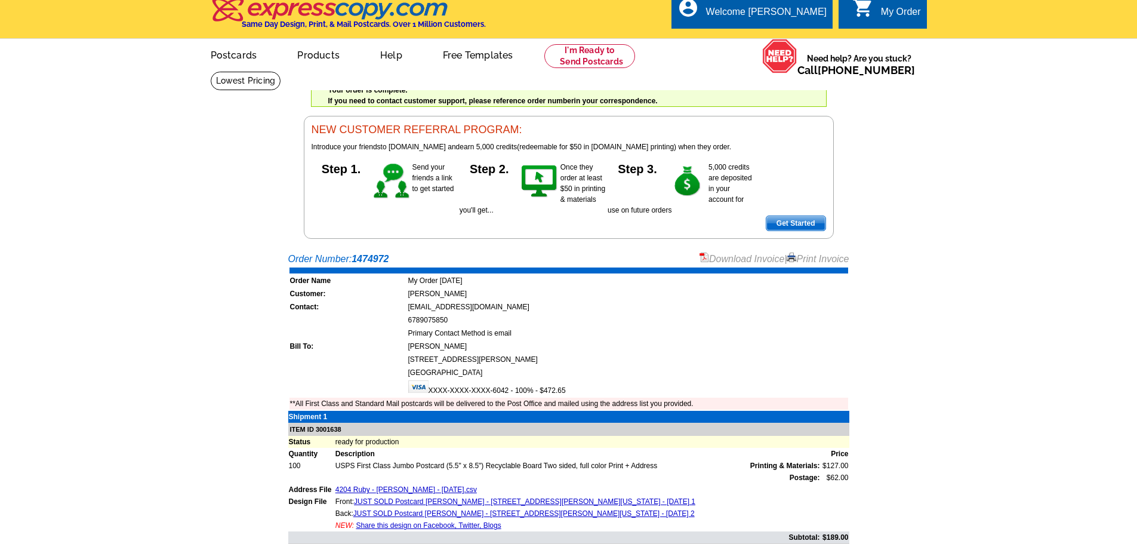
scroll to position [0, 0]
